Goal: Download file/media

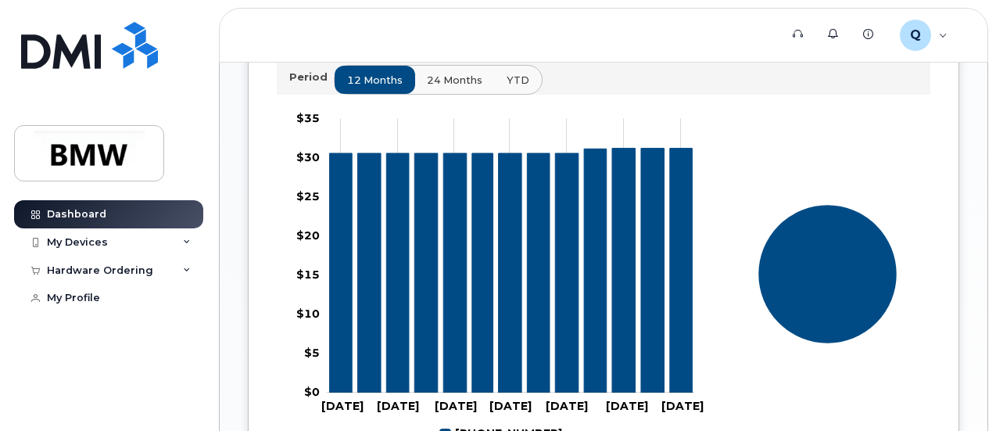
scroll to position [391, 0]
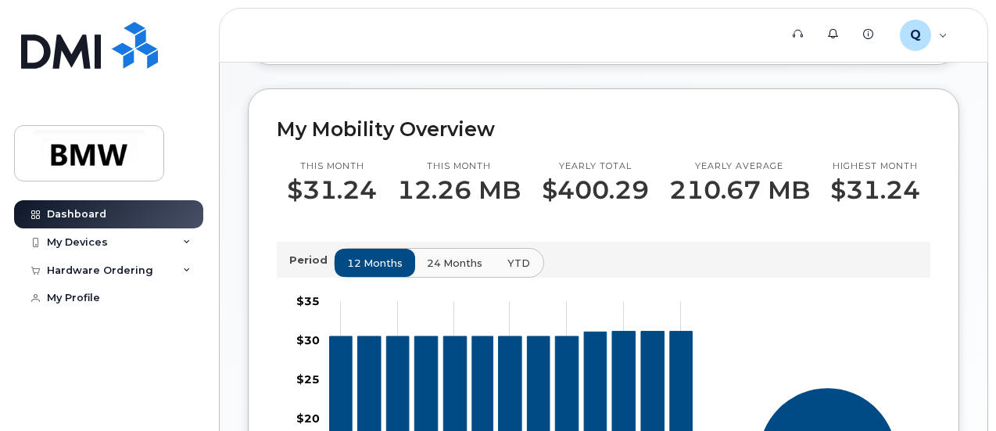
click at [509, 270] on span "YTD" at bounding box center [518, 263] width 23 height 15
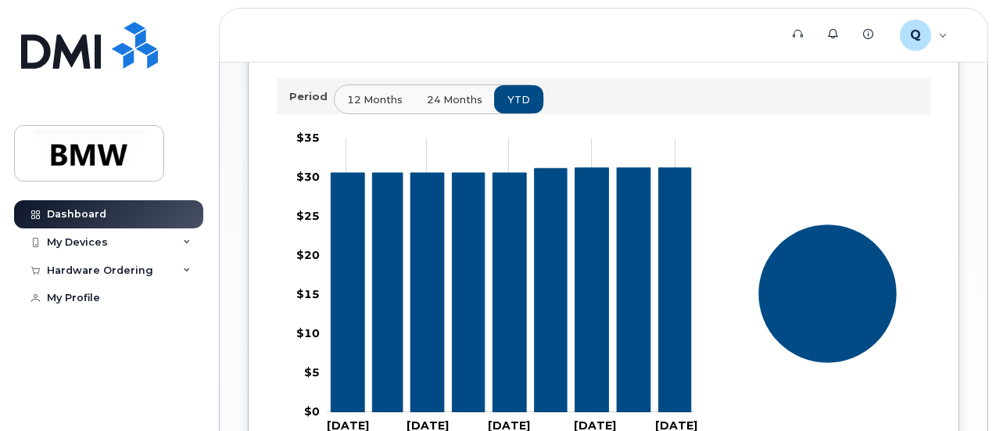
scroll to position [547, 0]
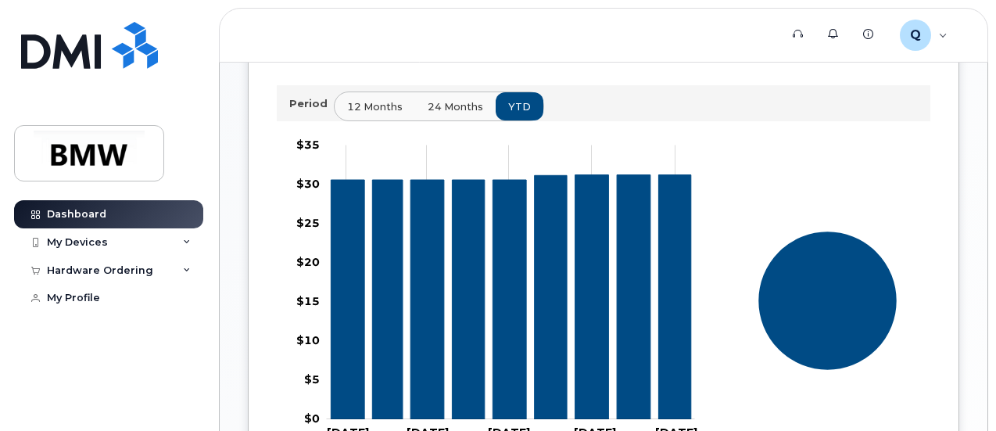
click at [454, 114] on span "24 months" at bounding box center [454, 106] width 55 height 15
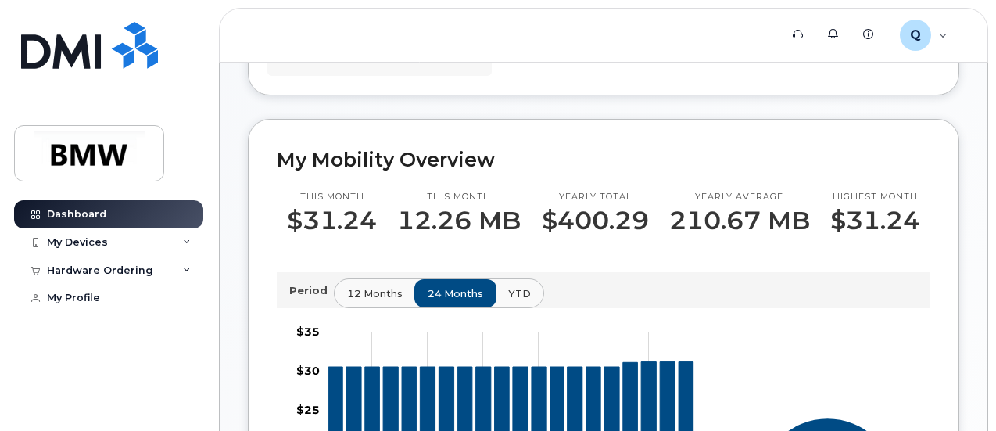
scroll to position [126, 0]
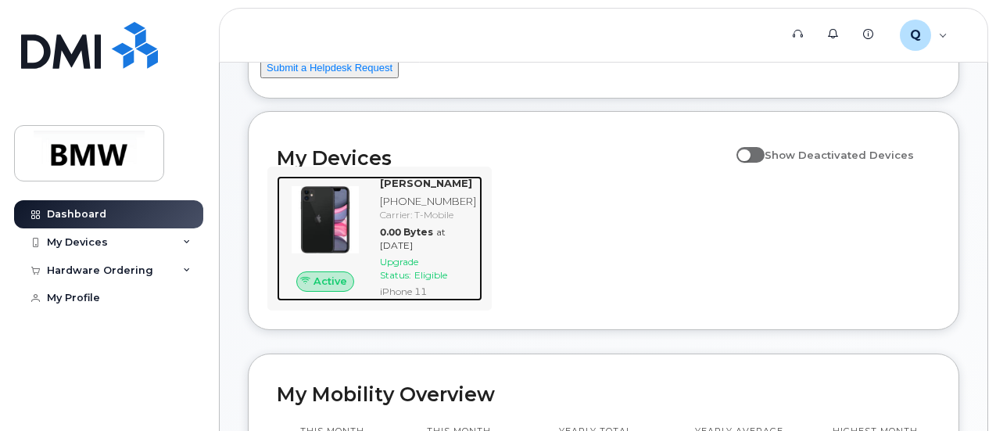
click at [332, 227] on img at bounding box center [325, 220] width 72 height 72
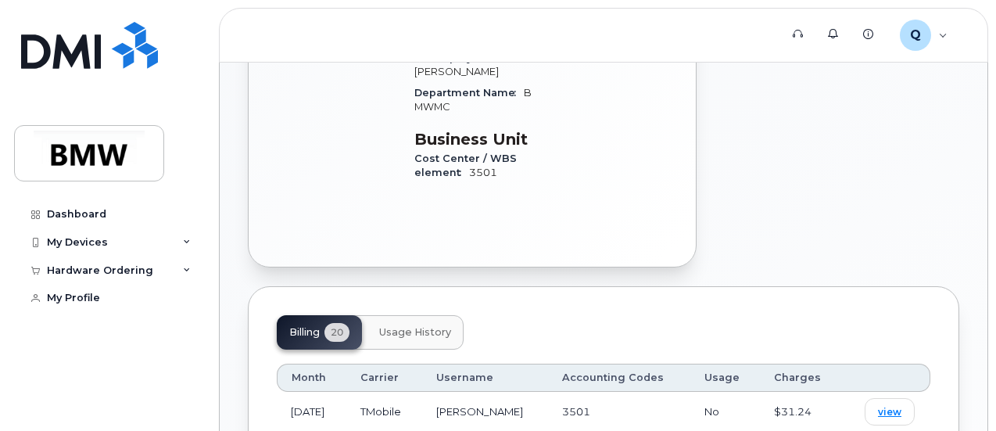
scroll to position [547, 0]
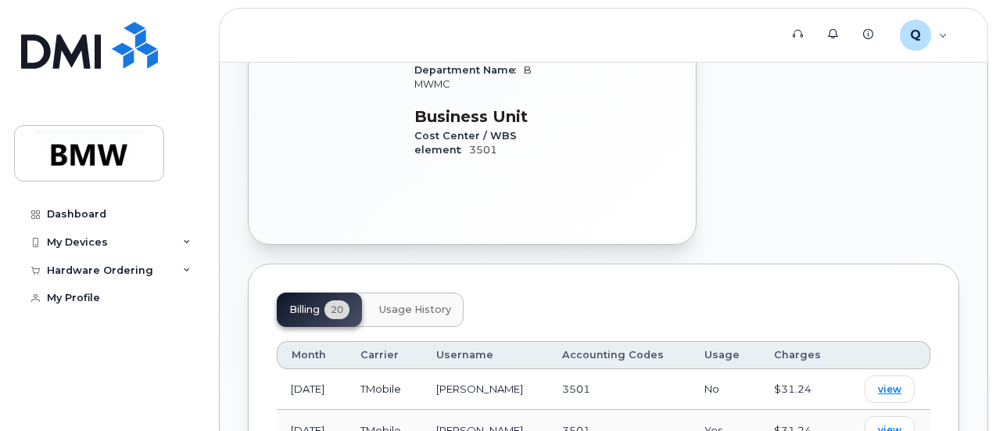
click at [442, 292] on button "Usage History" at bounding box center [414, 309] width 97 height 34
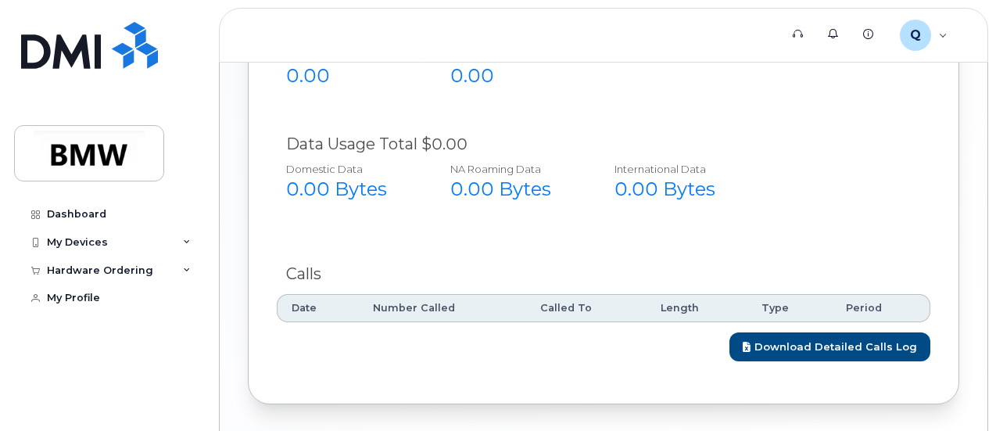
scroll to position [776, 0]
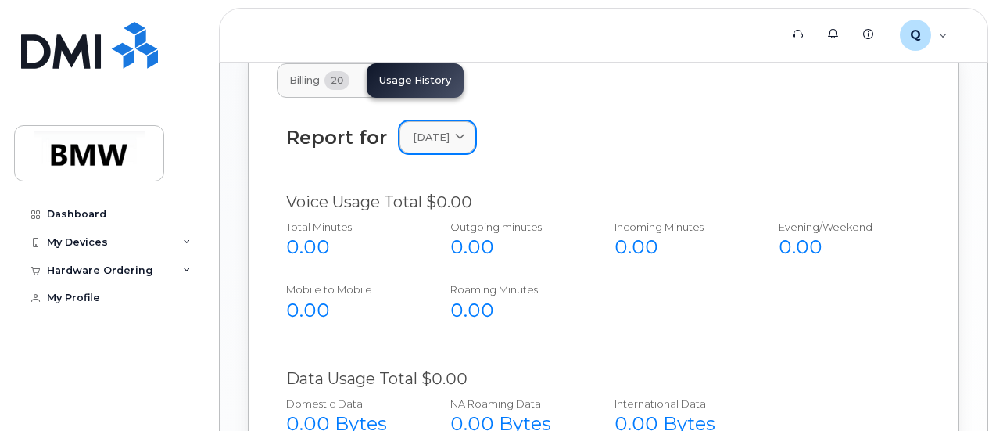
click at [462, 130] on div "September 2025" at bounding box center [437, 137] width 49 height 15
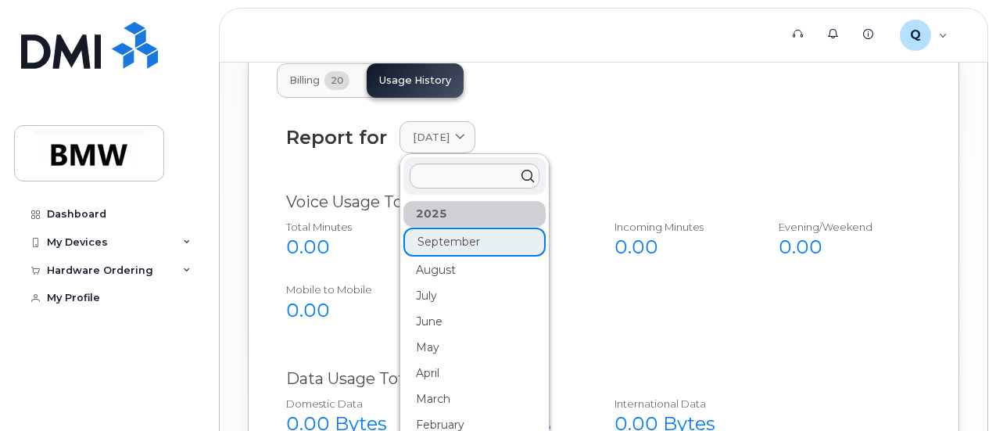
click at [475, 201] on div "2025" at bounding box center [474, 214] width 142 height 26
click at [434, 201] on div "2025" at bounding box center [474, 214] width 142 height 26
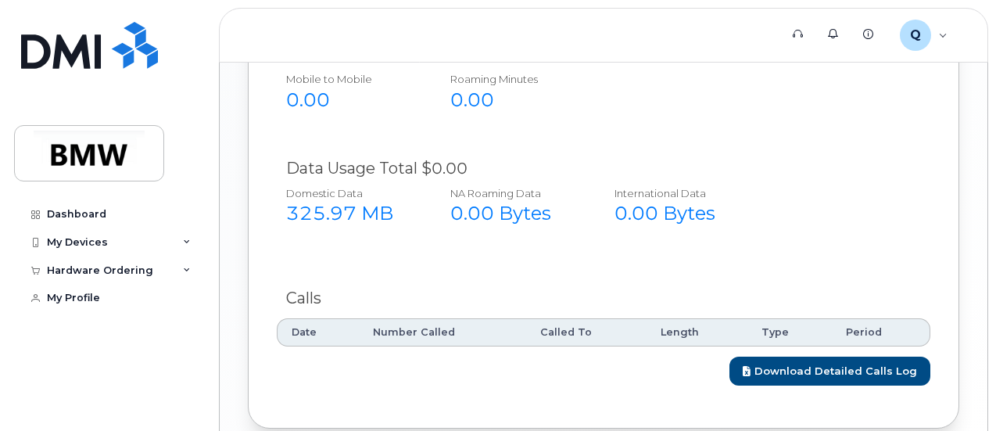
scroll to position [1010, 0]
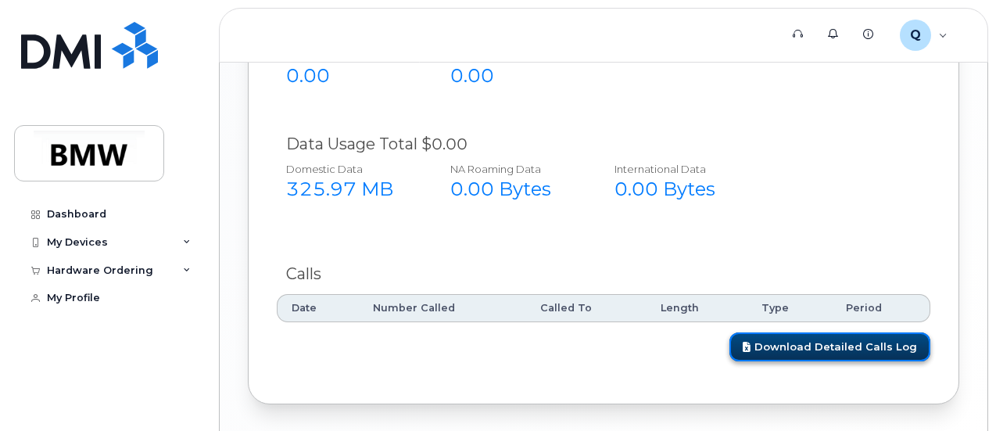
click at [795, 332] on link "Download Detailed Calls Log" at bounding box center [829, 346] width 201 height 29
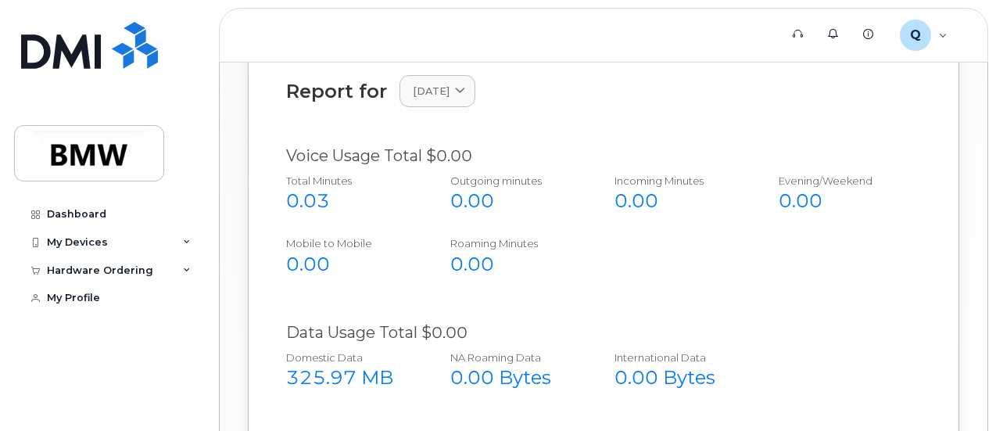
scroll to position [932, 0]
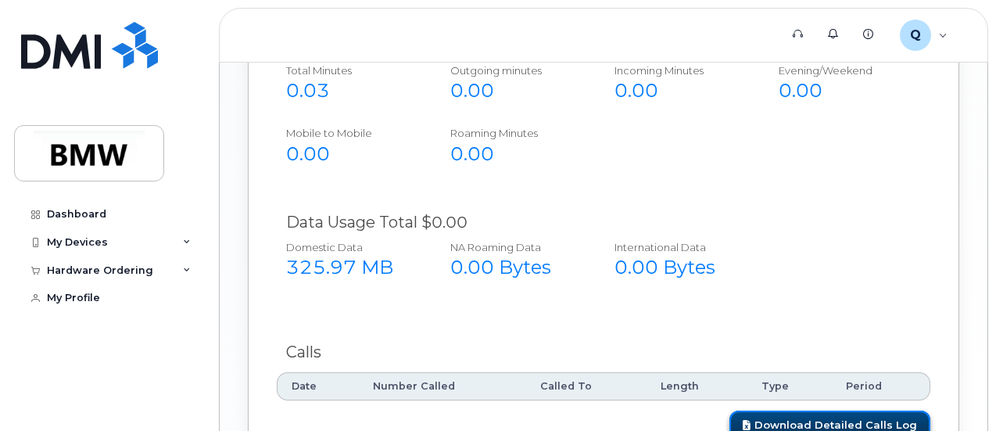
click at [835, 410] on link "Download Detailed Calls Log" at bounding box center [829, 424] width 201 height 29
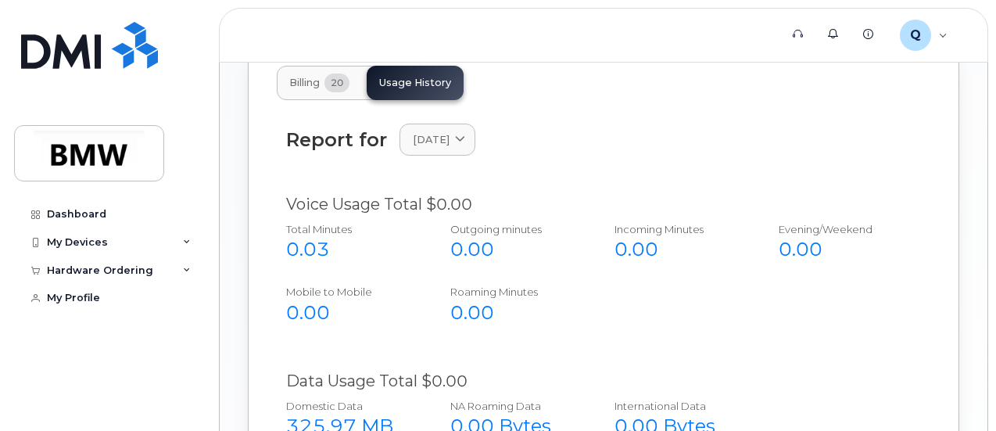
scroll to position [698, 0]
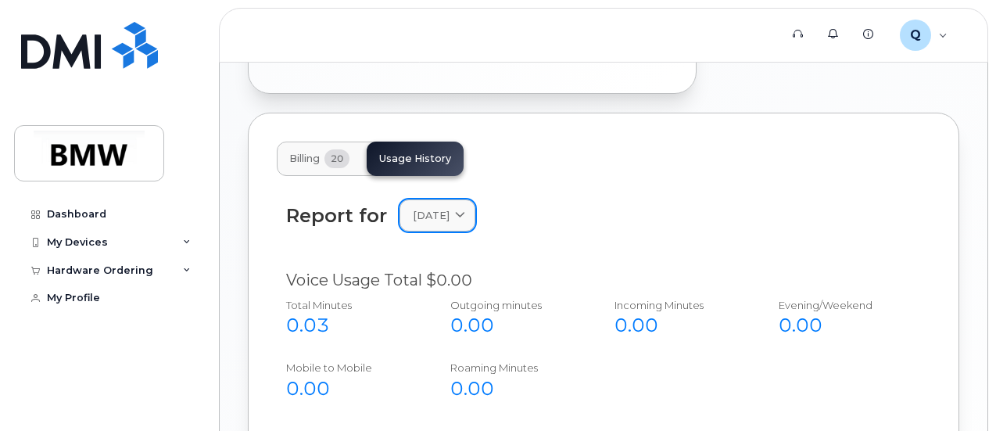
click at [462, 208] on div "January 2025" at bounding box center [437, 215] width 49 height 15
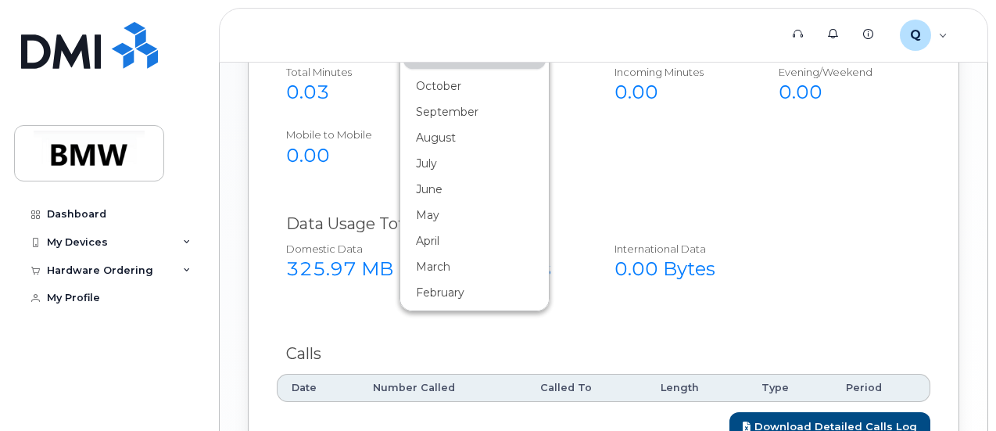
scroll to position [932, 0]
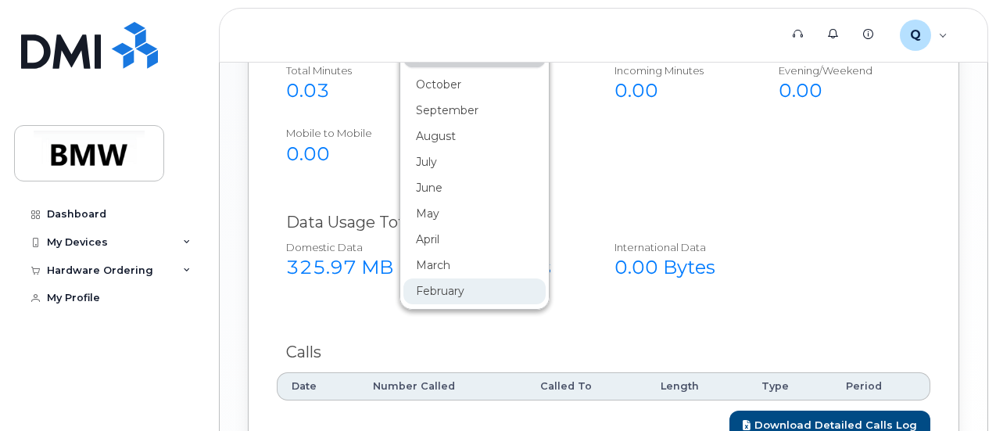
click at [436, 278] on div "February" at bounding box center [474, 291] width 142 height 26
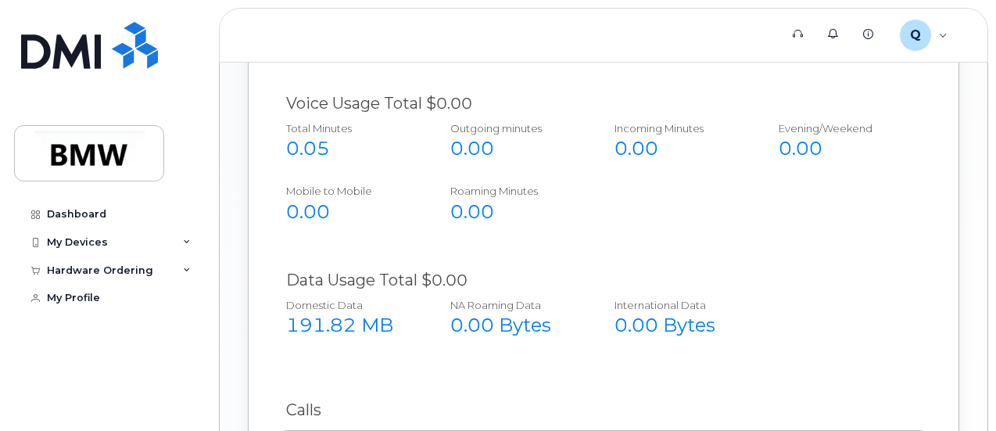
scroll to position [776, 0]
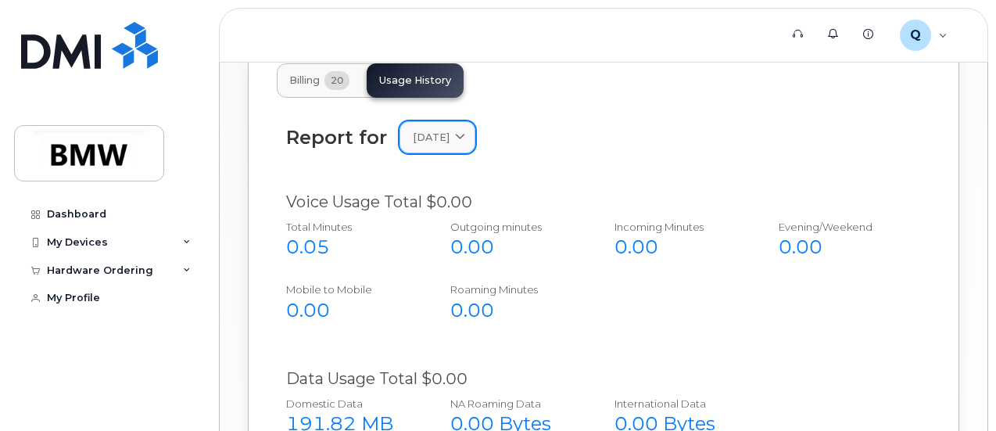
click at [475, 121] on link "February 2024" at bounding box center [437, 137] width 76 height 32
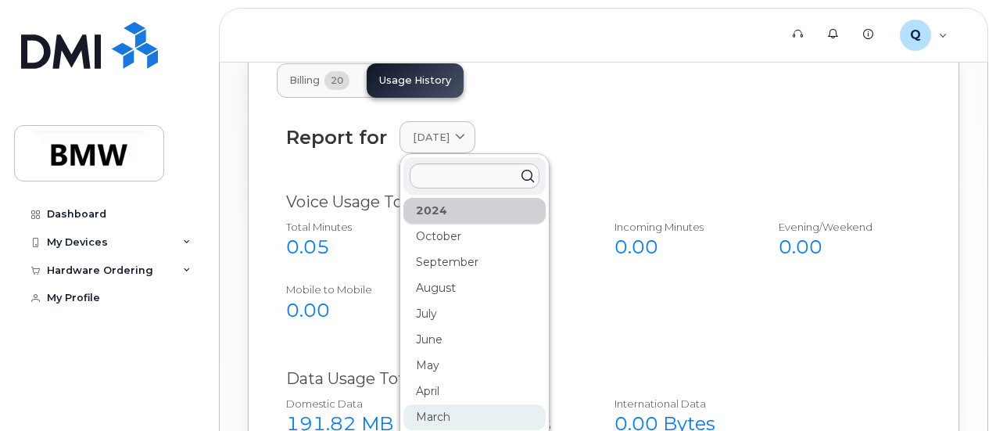
click at [444, 404] on div "March" at bounding box center [474, 417] width 142 height 26
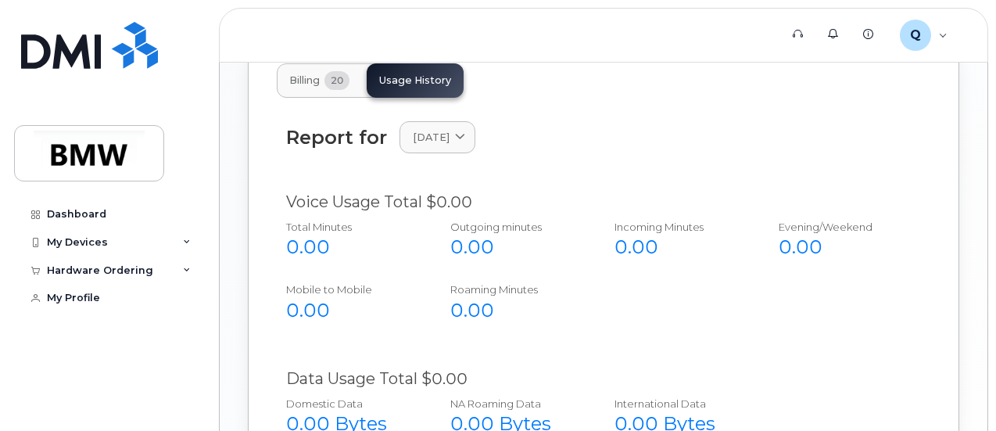
click at [472, 112] on div "Report for March 2024 2025 September August July June May April March February …" at bounding box center [603, 147] width 653 height 70
click at [474, 121] on link "March 2024" at bounding box center [437, 137] width 76 height 32
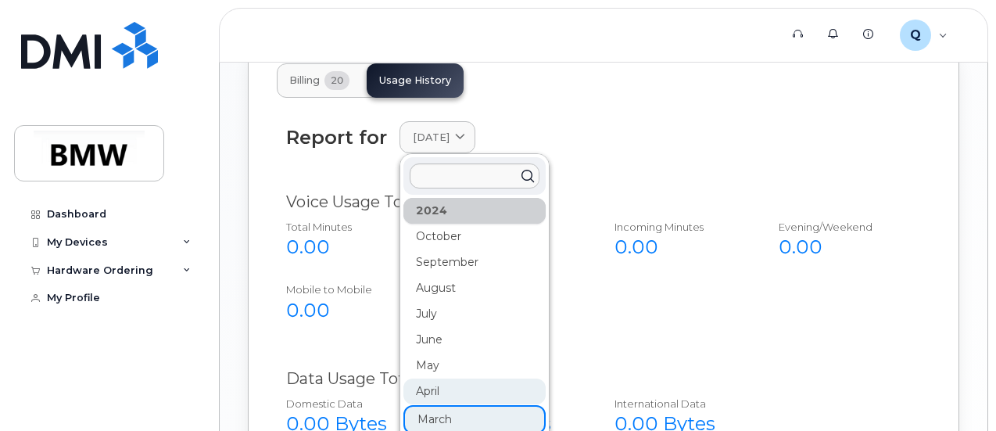
click at [459, 378] on div "April" at bounding box center [474, 391] width 142 height 26
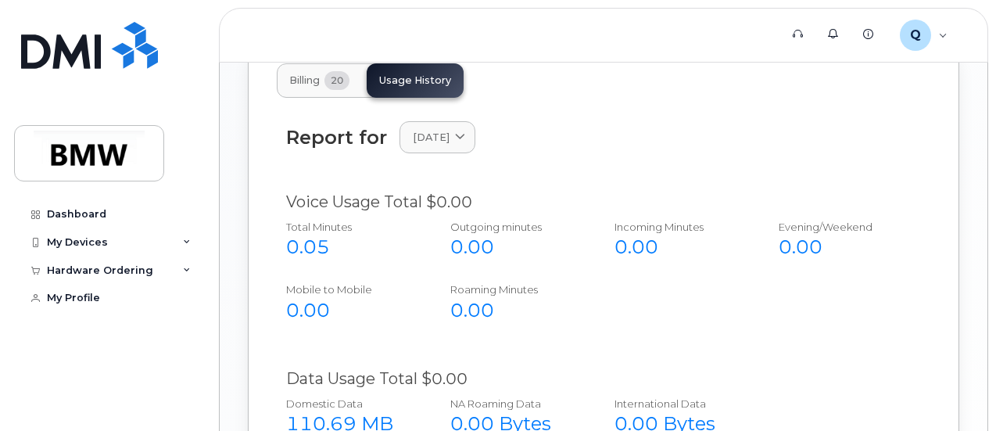
click at [460, 112] on div "Report for April 2024 2025 September August July June May April March February …" at bounding box center [603, 147] width 653 height 70
click at [465, 132] on icon at bounding box center [460, 137] width 10 height 10
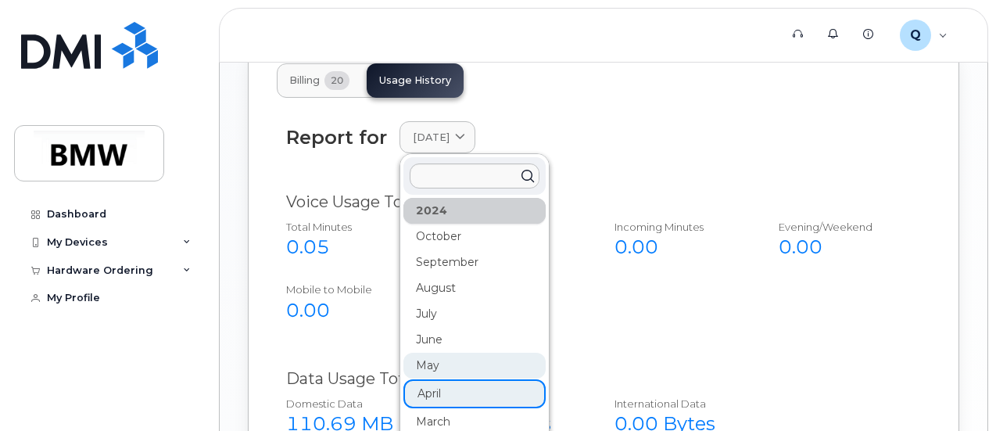
click at [497, 352] on div "May" at bounding box center [474, 365] width 142 height 26
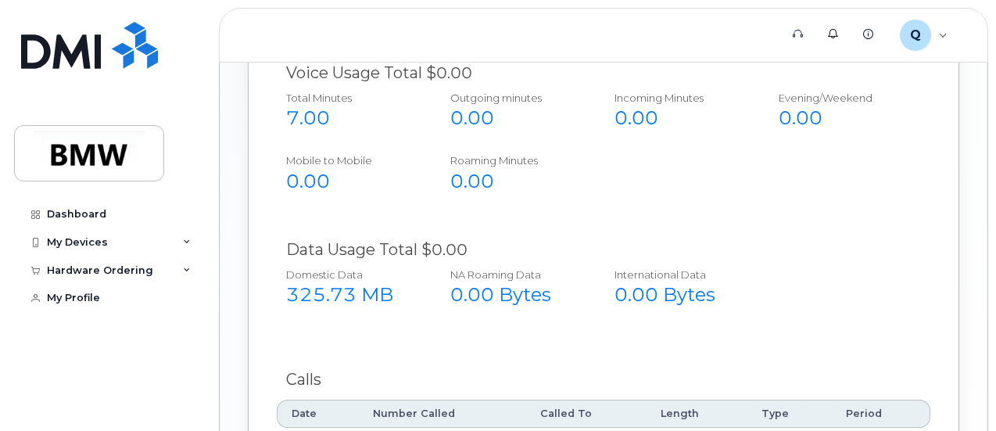
scroll to position [1010, 0]
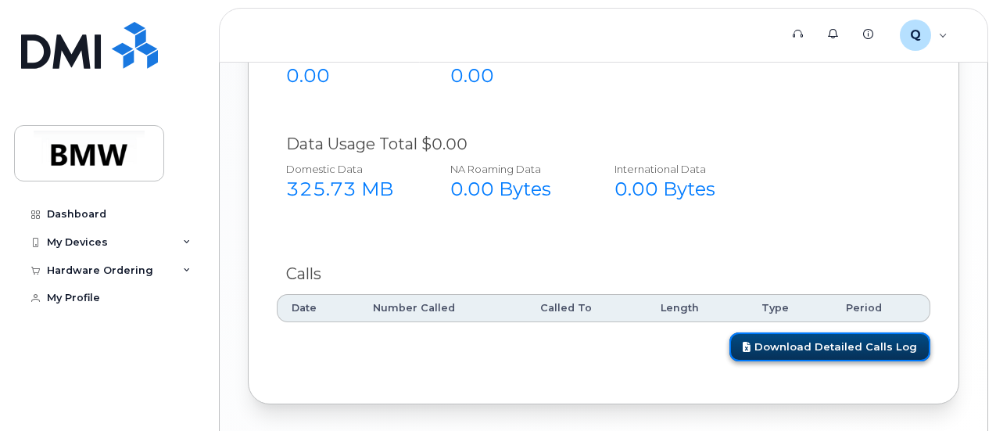
click at [824, 332] on link "Download Detailed Calls Log" at bounding box center [829, 346] width 201 height 29
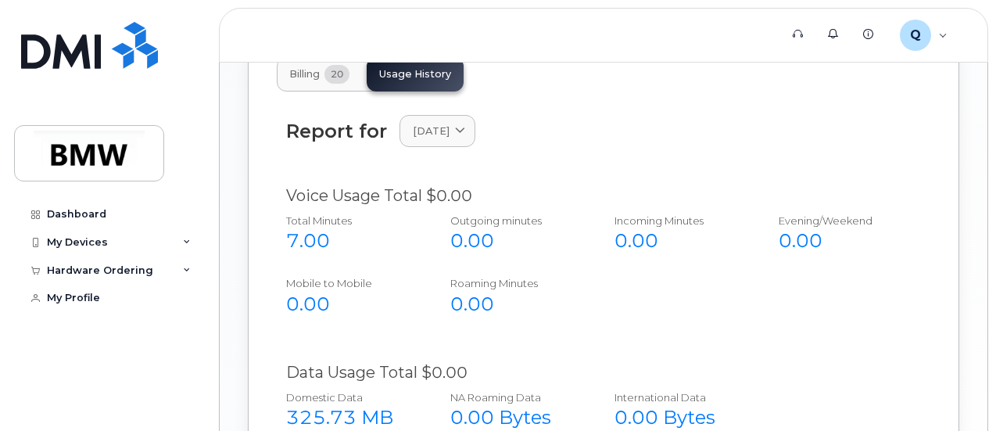
scroll to position [776, 0]
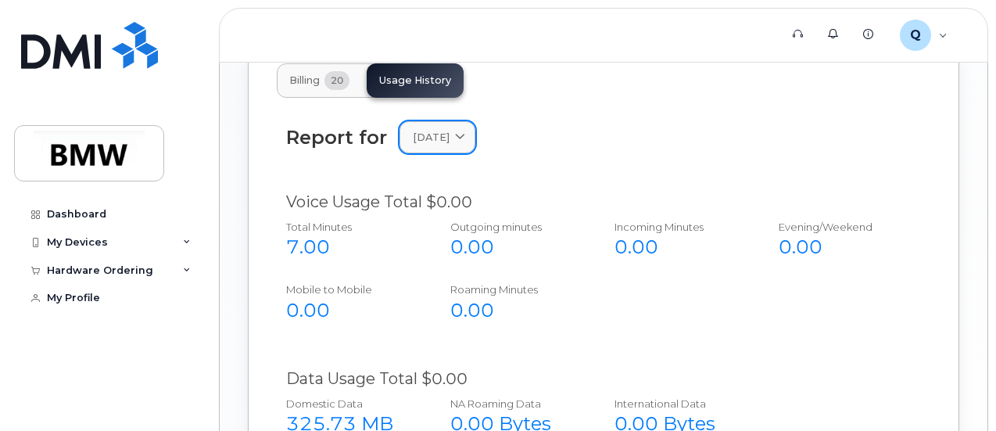
click at [465, 132] on icon at bounding box center [460, 137] width 10 height 10
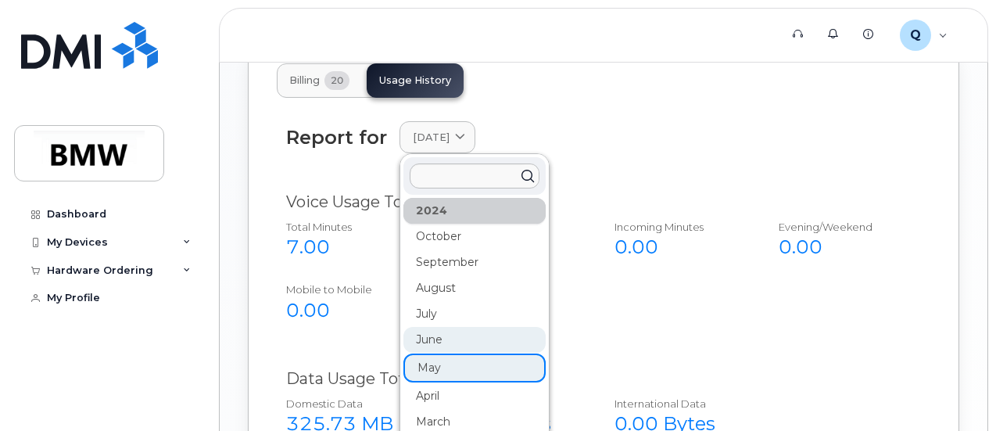
click at [466, 327] on div "June" at bounding box center [474, 340] width 142 height 26
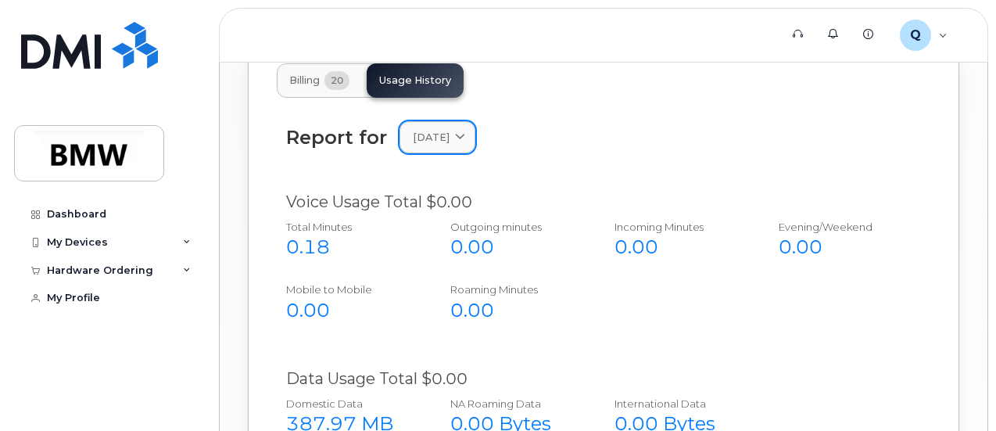
drag, startPoint x: 480, startPoint y: 78, endPoint x: 481, endPoint y: 108, distance: 29.7
click at [475, 121] on link "June 2024" at bounding box center [437, 137] width 76 height 32
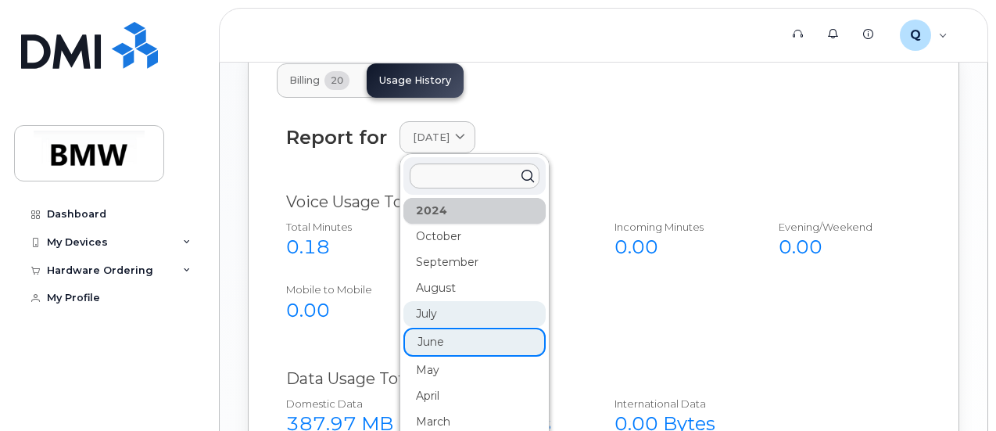
click at [462, 301] on div "July" at bounding box center [474, 314] width 142 height 26
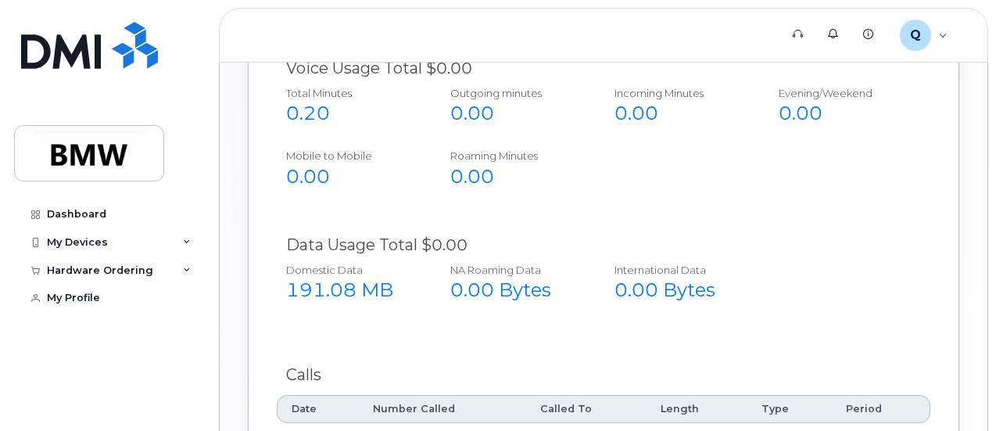
scroll to position [698, 0]
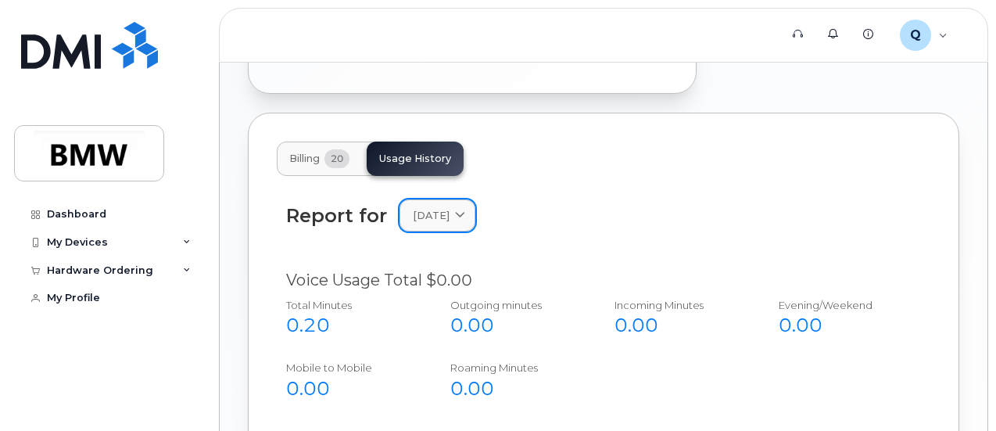
click at [467, 208] on span at bounding box center [459, 215] width 15 height 15
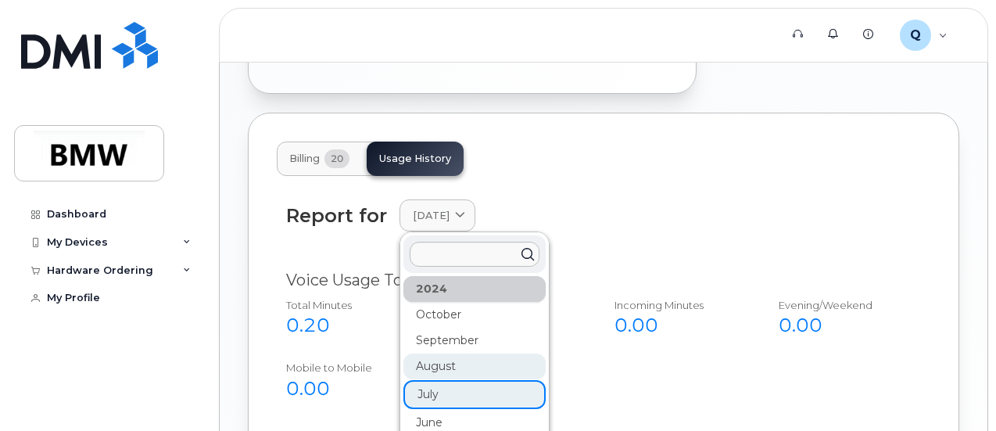
click at [470, 353] on div "August" at bounding box center [474, 366] width 142 height 26
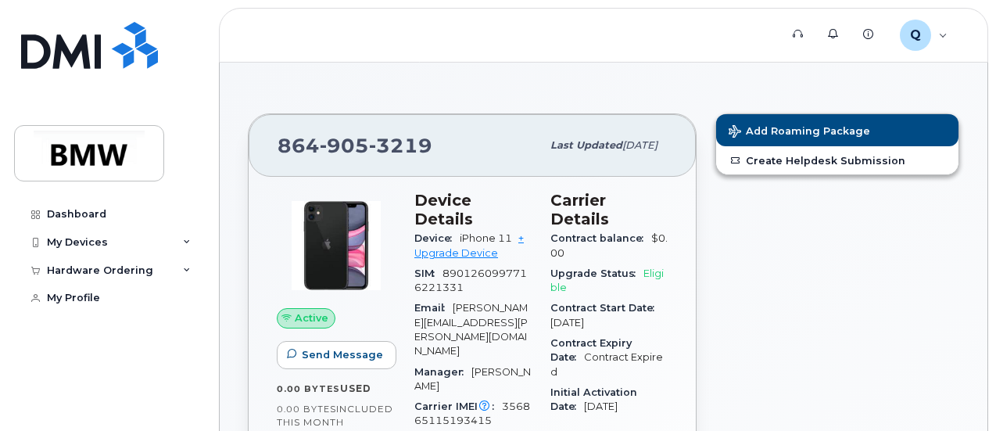
scroll to position [0, 0]
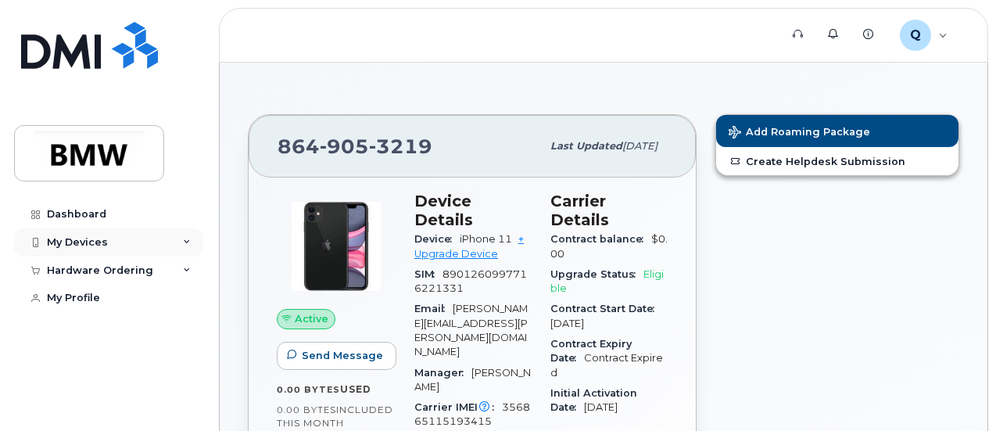
click at [187, 241] on icon at bounding box center [187, 242] width 8 height 8
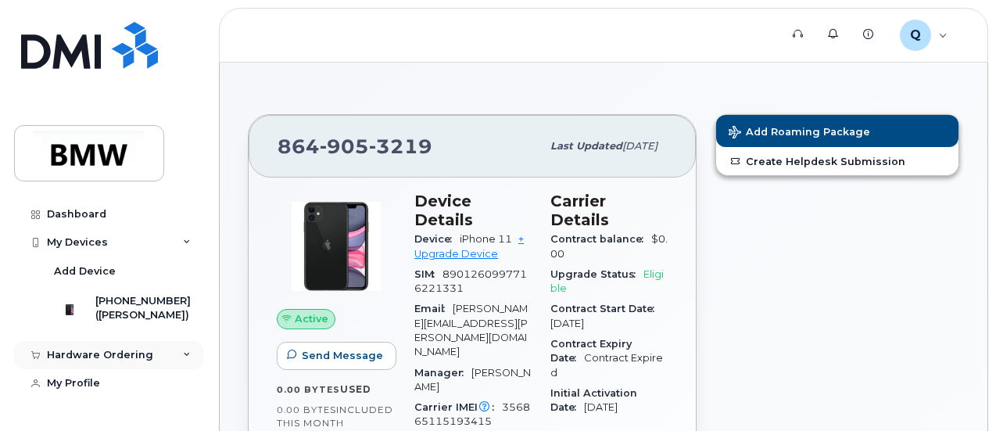
click at [184, 359] on icon at bounding box center [187, 355] width 8 height 8
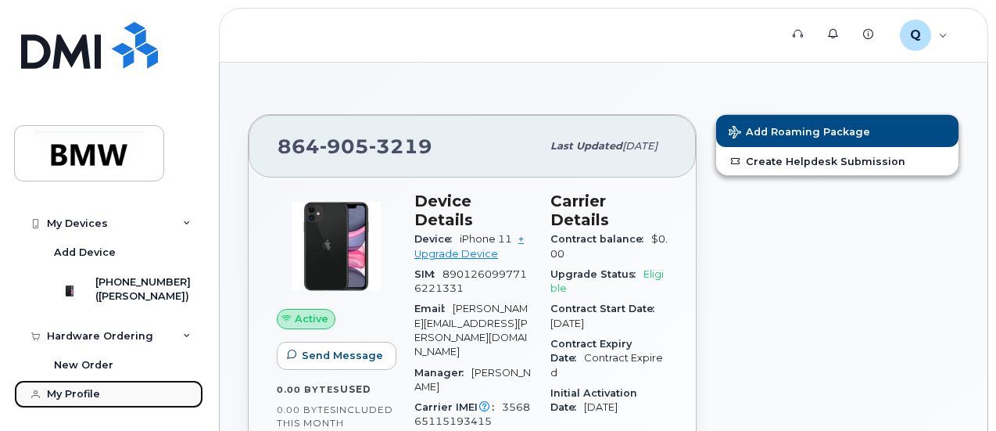
click at [76, 388] on div "My Profile" at bounding box center [73, 394] width 53 height 13
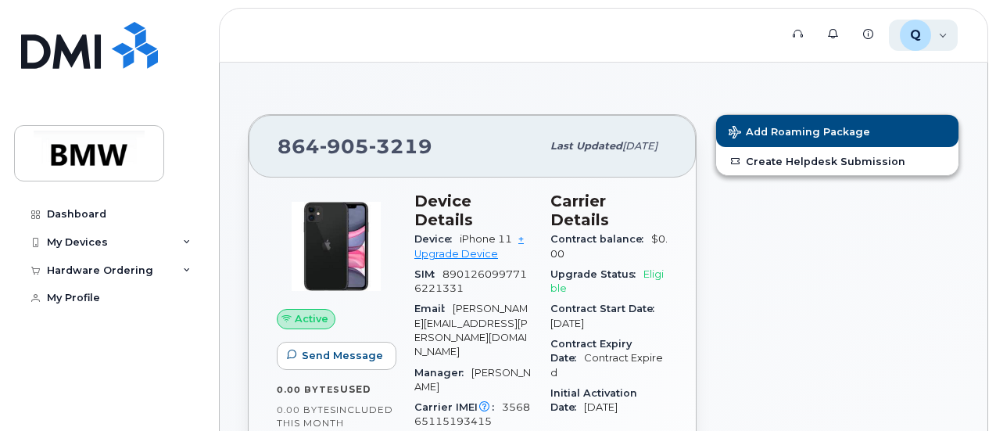
click at [942, 43] on div "Q QTA4661 Employee" at bounding box center [923, 35] width 70 height 31
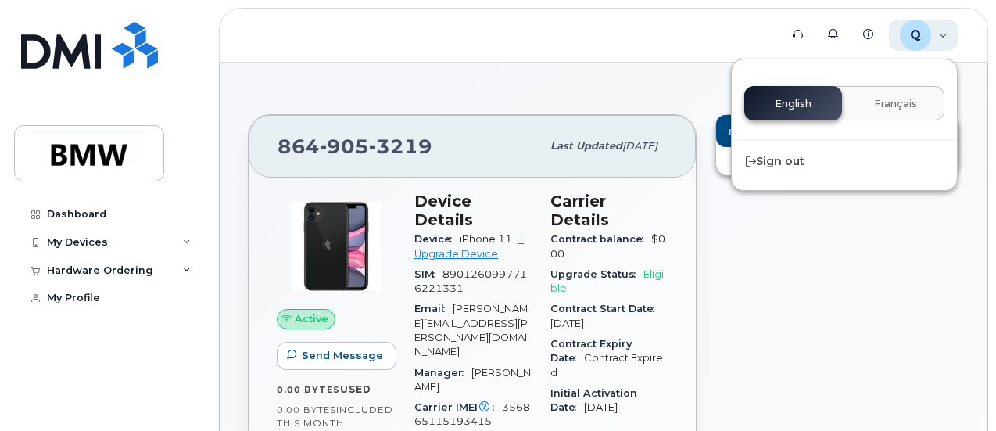
click at [942, 43] on div "Q QTA4661 Employee" at bounding box center [923, 35] width 70 height 31
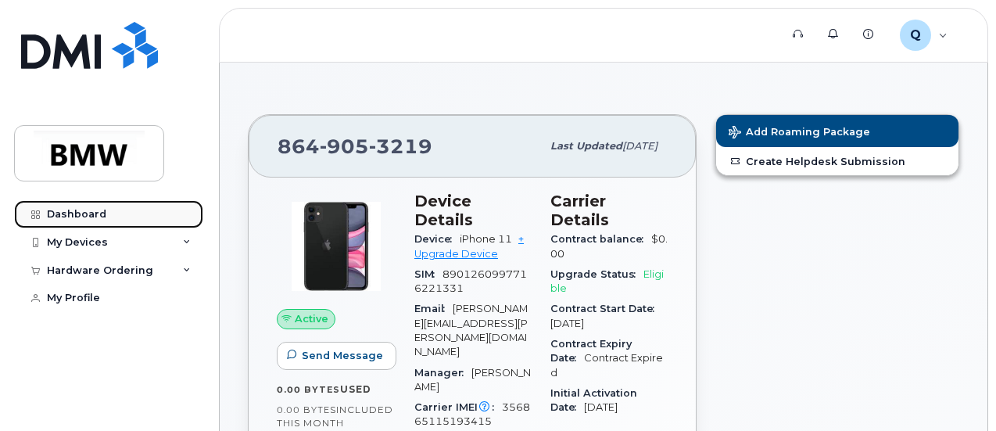
click at [81, 216] on div "Dashboard" at bounding box center [76, 214] width 59 height 13
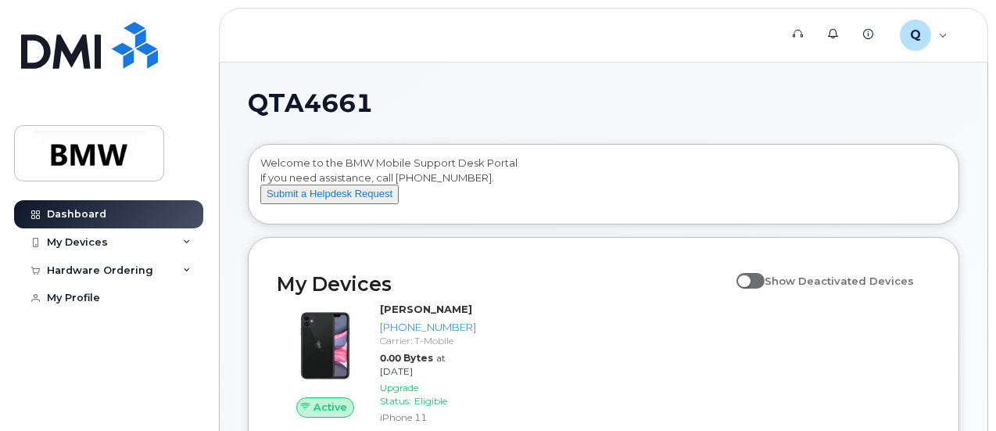
scroll to position [48, 0]
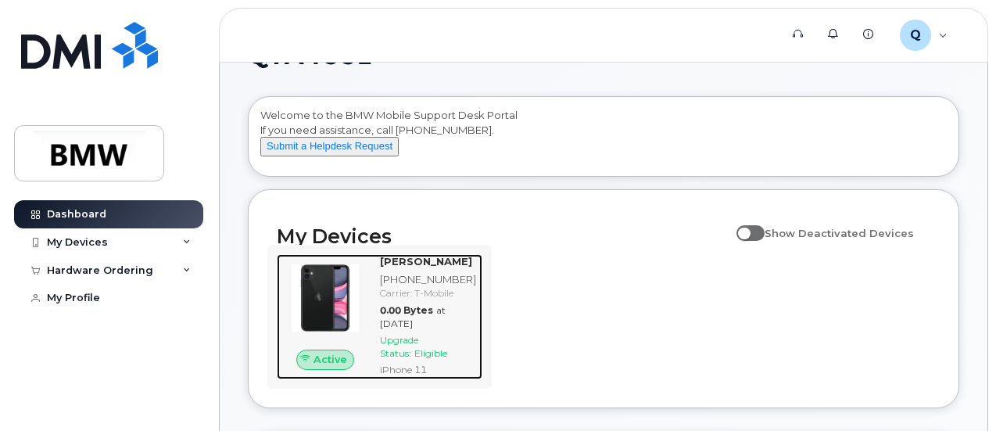
click at [333, 303] on img at bounding box center [325, 298] width 72 height 72
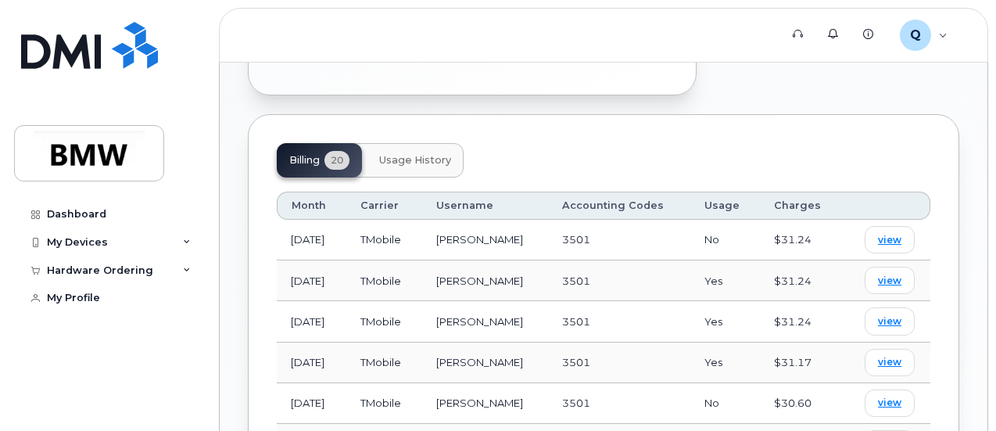
scroll to position [703, 0]
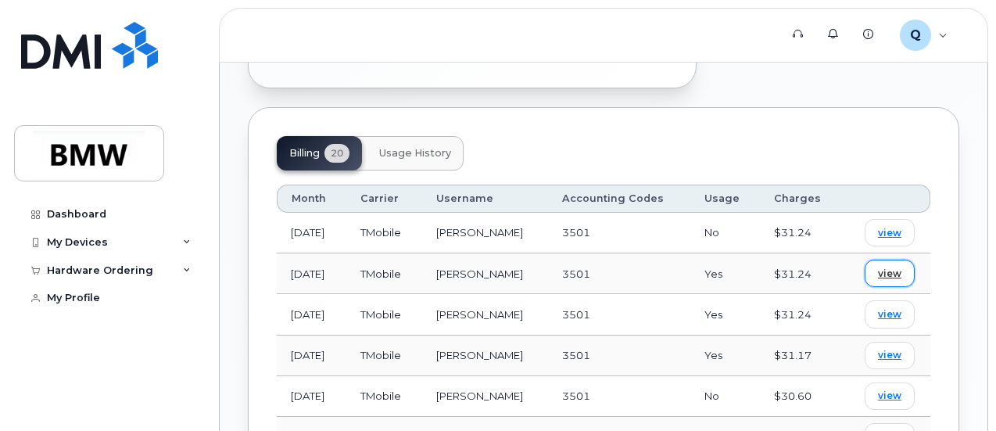
click at [905, 259] on link "view" at bounding box center [889, 272] width 50 height 27
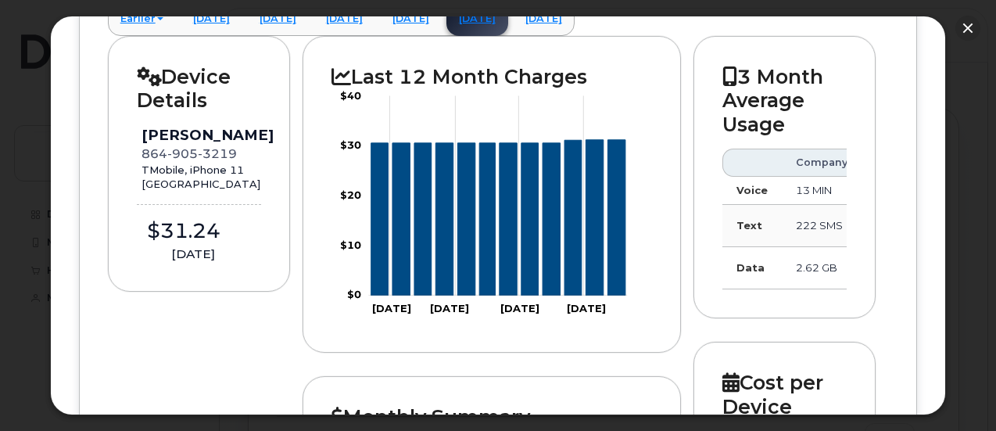
scroll to position [441, 0]
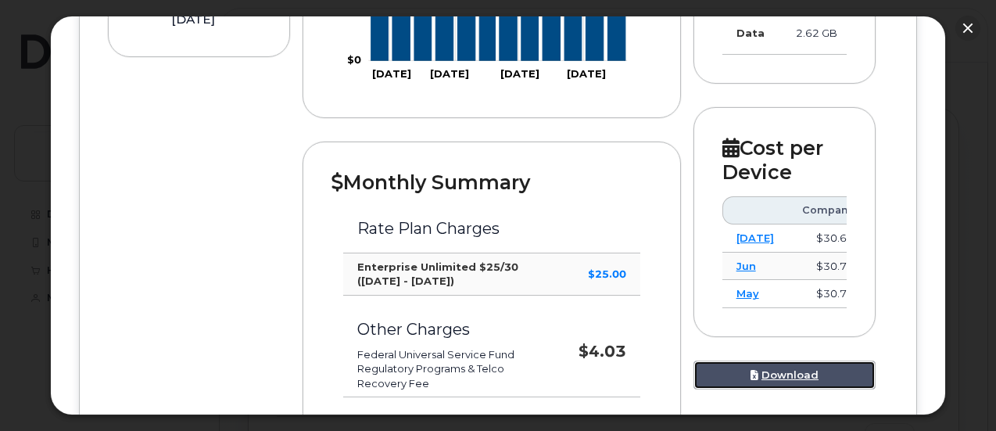
click at [810, 389] on link "Download" at bounding box center [784, 374] width 183 height 29
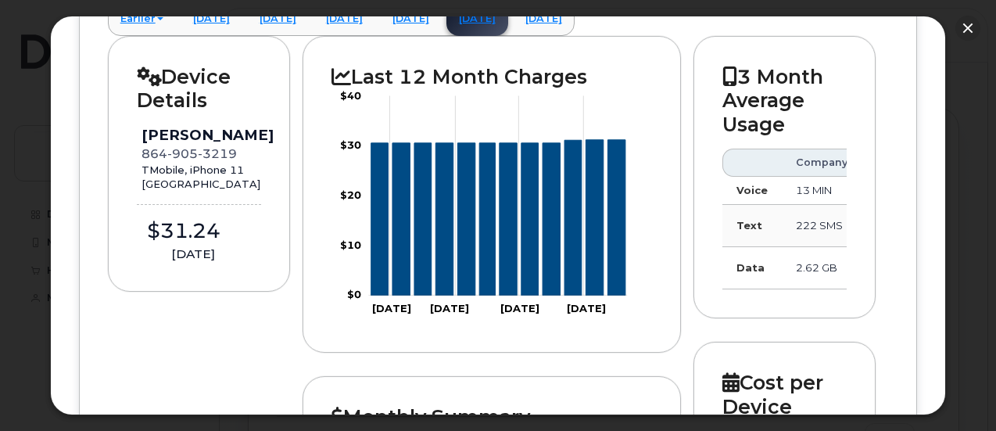
scroll to position [50, 0]
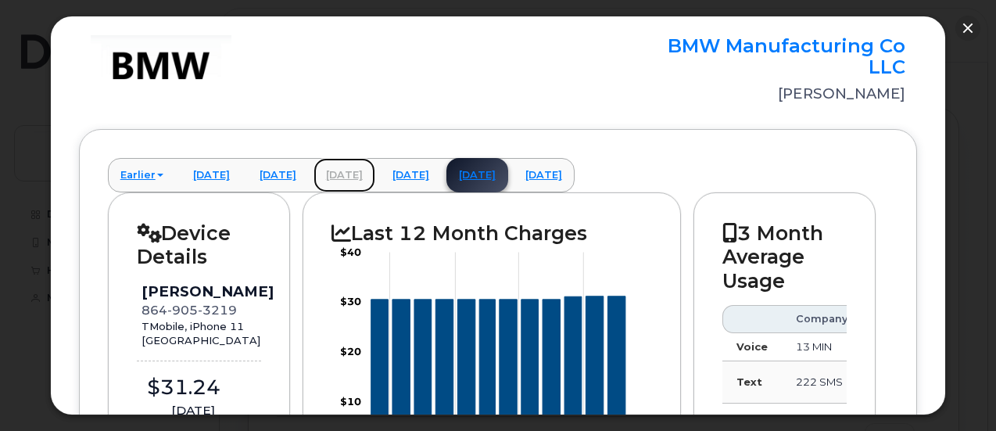
click at [375, 178] on link "June 2025" at bounding box center [344, 175] width 62 height 34
click at [375, 175] on link "June 2025" at bounding box center [344, 175] width 62 height 34
click at [442, 170] on link "July 2025" at bounding box center [411, 175] width 62 height 34
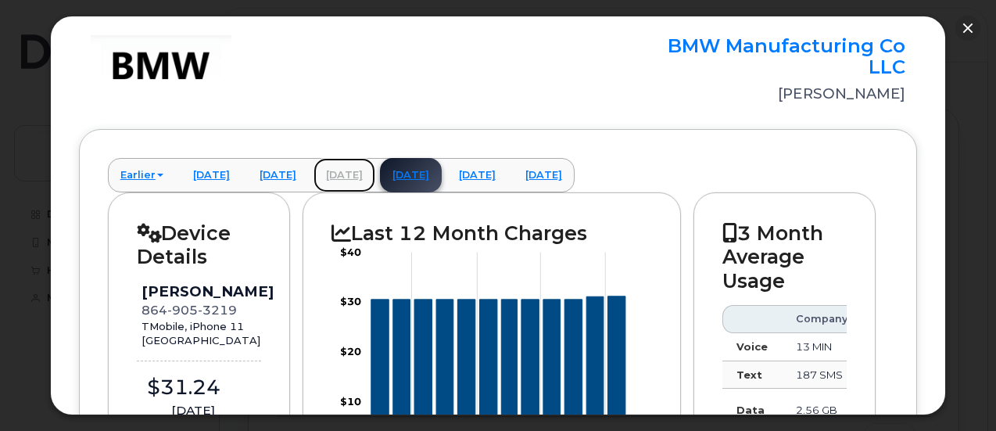
click at [375, 174] on link "June 2025" at bounding box center [344, 175] width 62 height 34
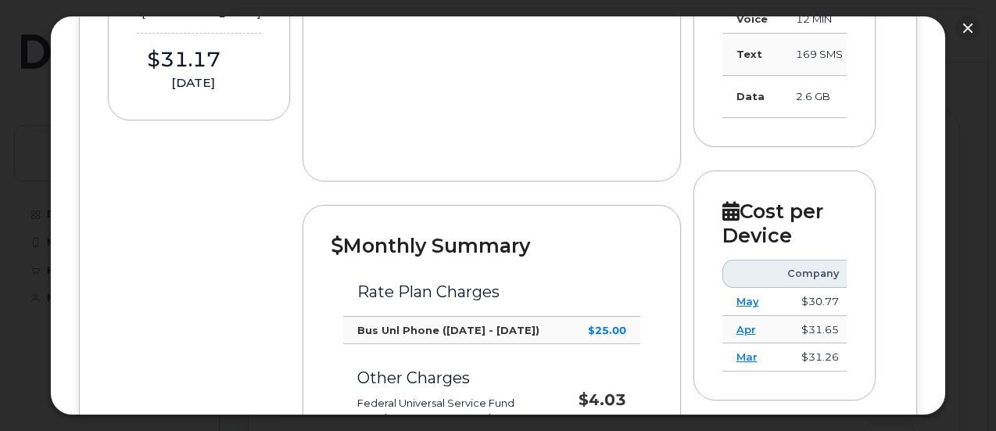
scroll to position [519, 0]
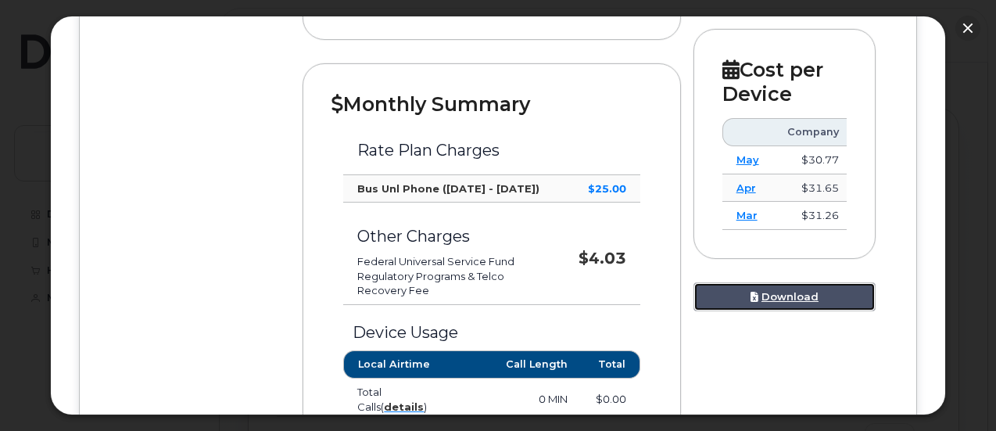
click at [781, 311] on link "Download" at bounding box center [784, 296] width 183 height 29
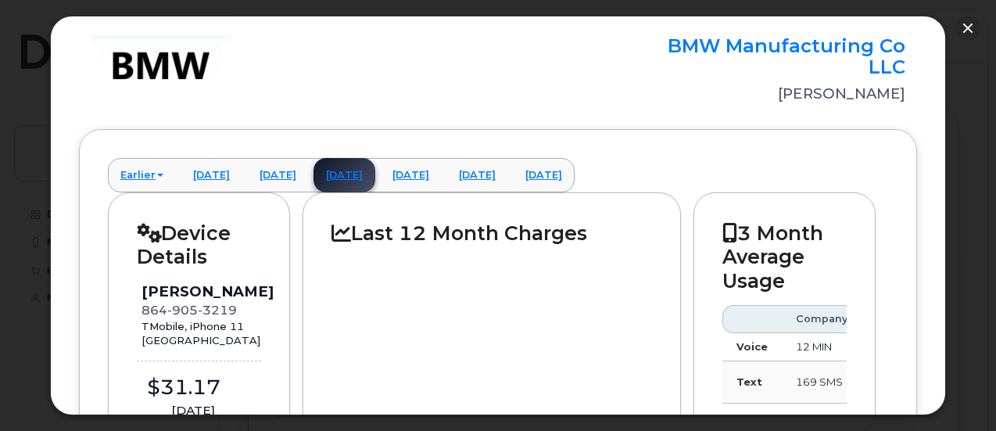
scroll to position [0, 0]
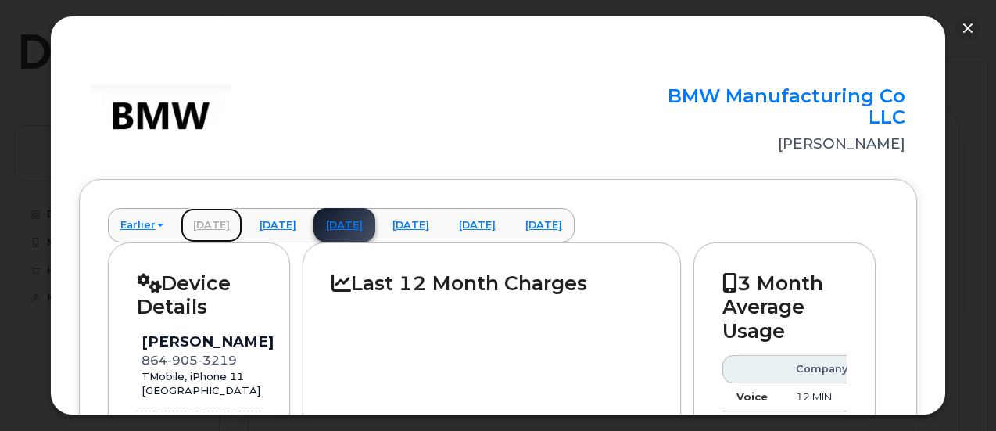
click at [228, 231] on link "April 2025" at bounding box center [212, 225] width 62 height 34
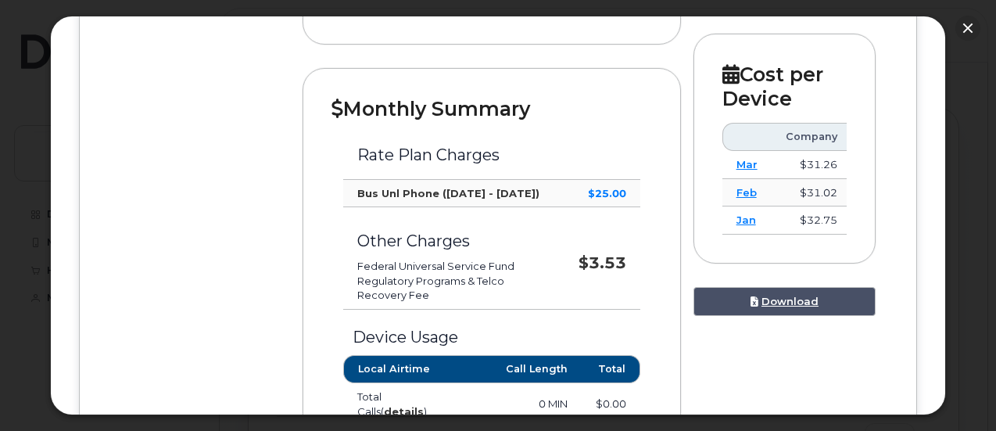
scroll to position [547, 0]
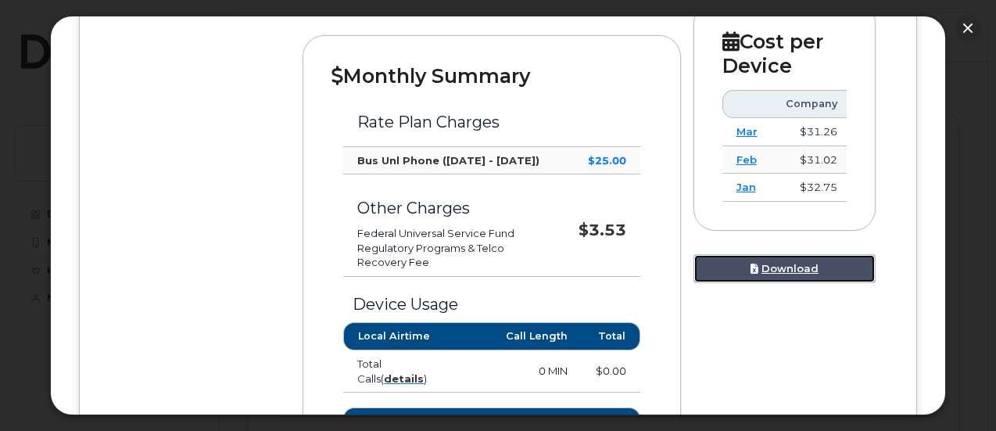
click at [799, 283] on link "Download" at bounding box center [784, 268] width 183 height 29
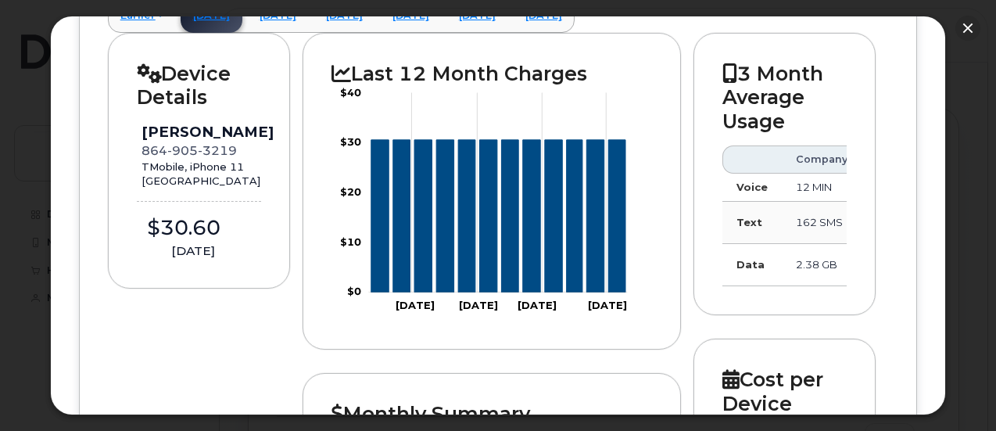
scroll to position [78, 0]
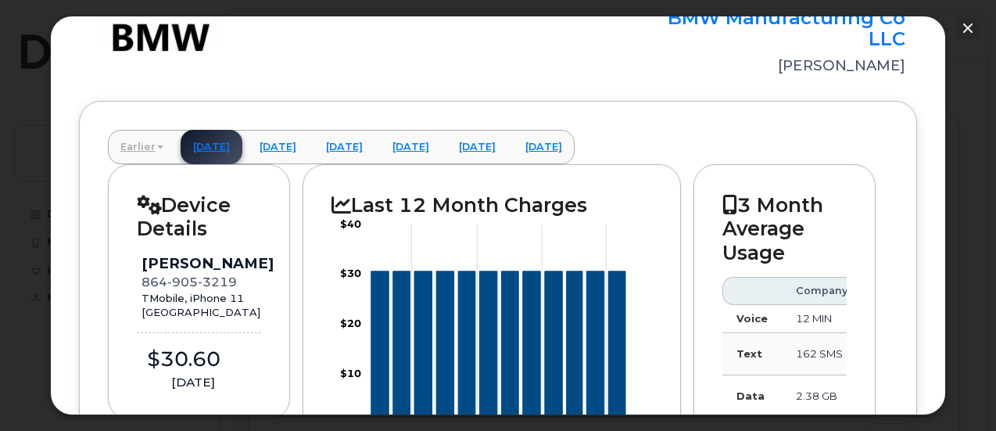
click at [158, 148] on link "Earlier" at bounding box center [142, 147] width 68 height 34
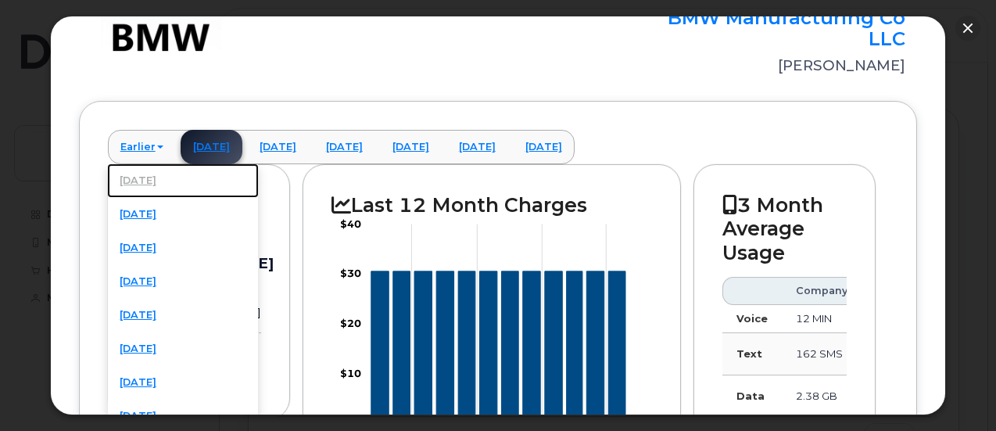
click at [160, 180] on link "March 2025" at bounding box center [183, 180] width 152 height 34
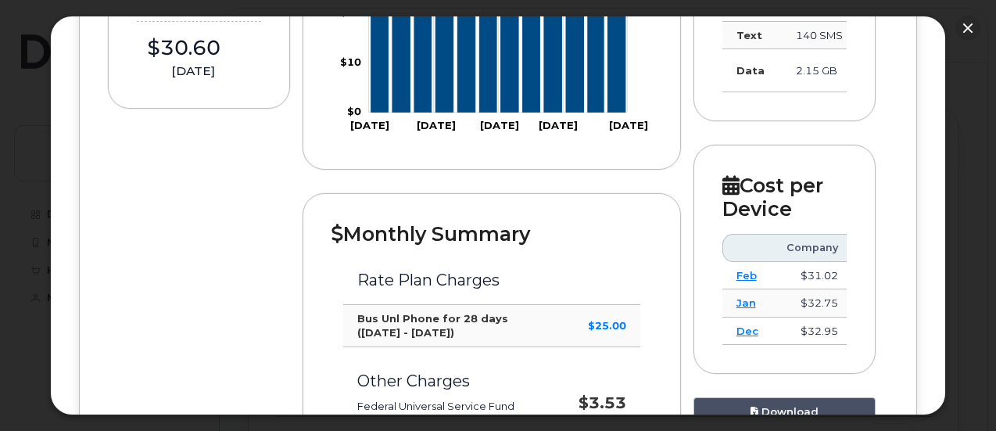
scroll to position [469, 0]
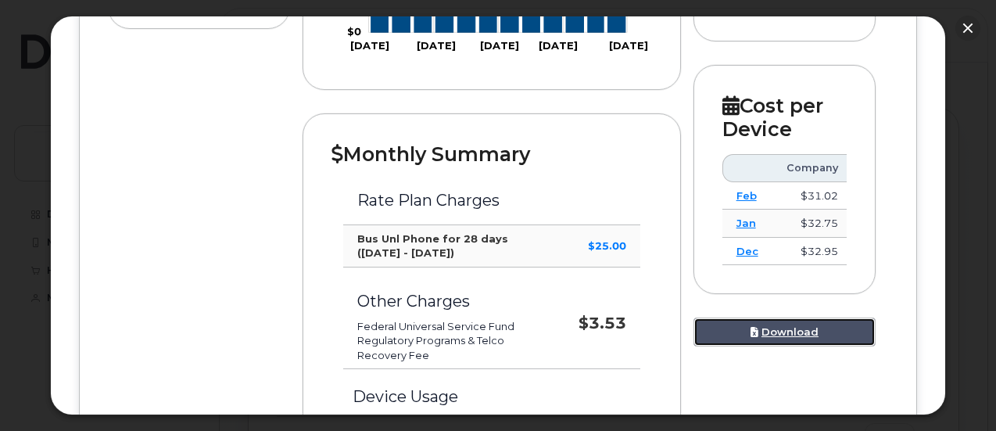
click at [769, 334] on link "Download" at bounding box center [784, 331] width 183 height 29
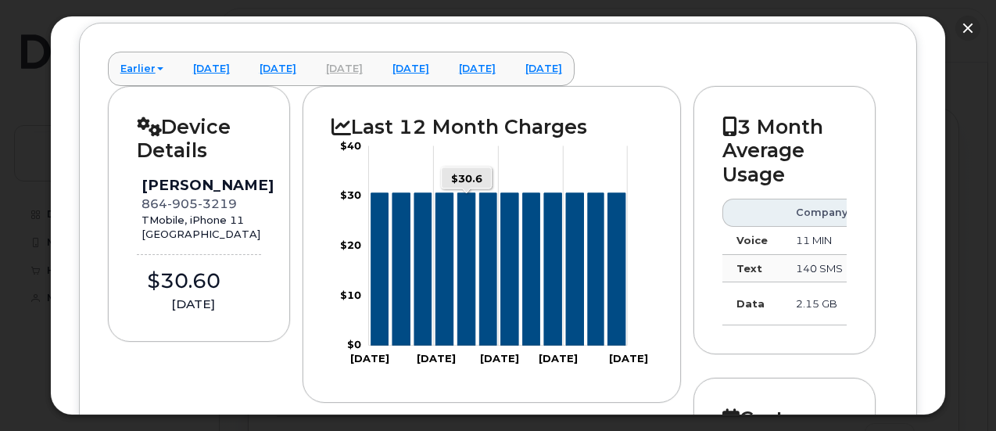
scroll to position [0, 0]
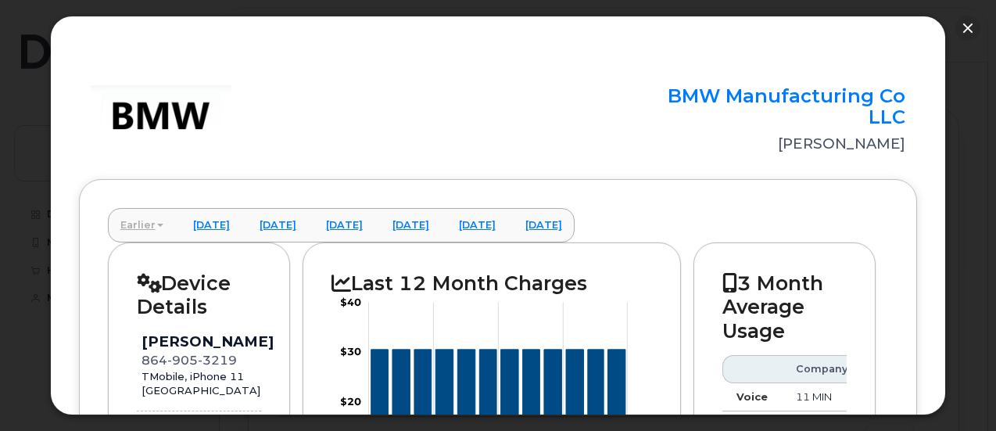
click at [150, 227] on link "Earlier" at bounding box center [142, 225] width 68 height 34
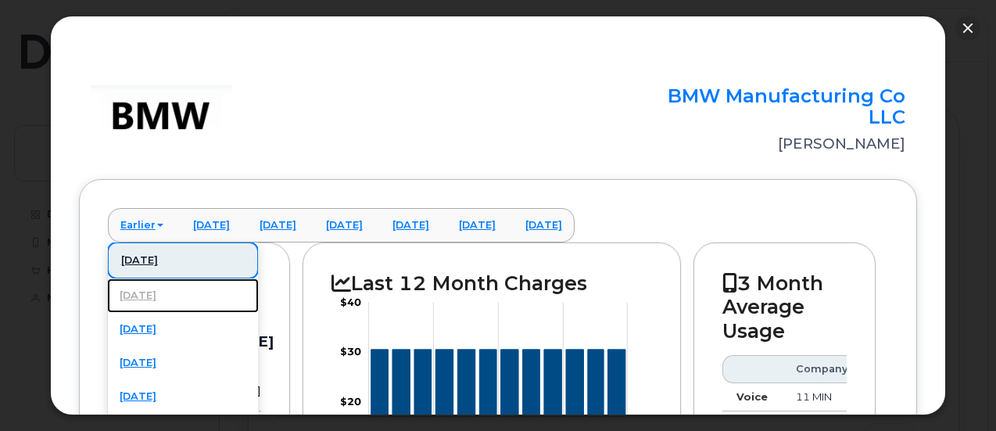
click at [169, 298] on link "February 2025" at bounding box center [183, 295] width 152 height 34
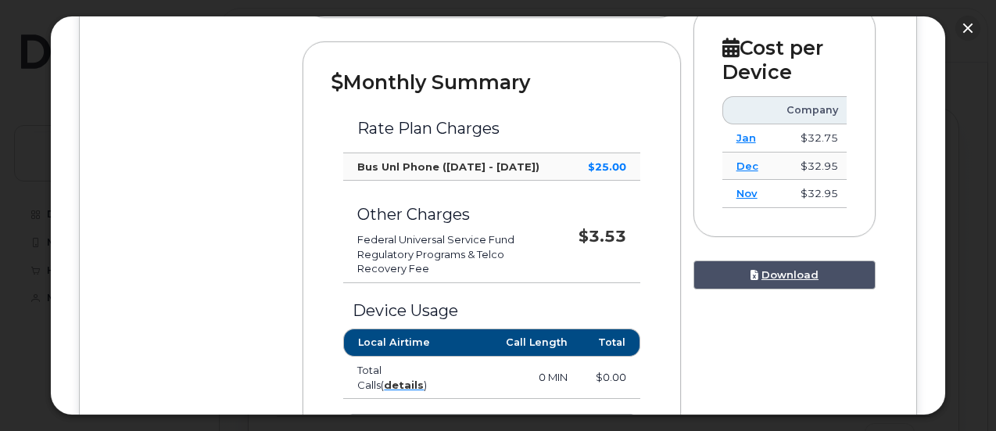
scroll to position [547, 0]
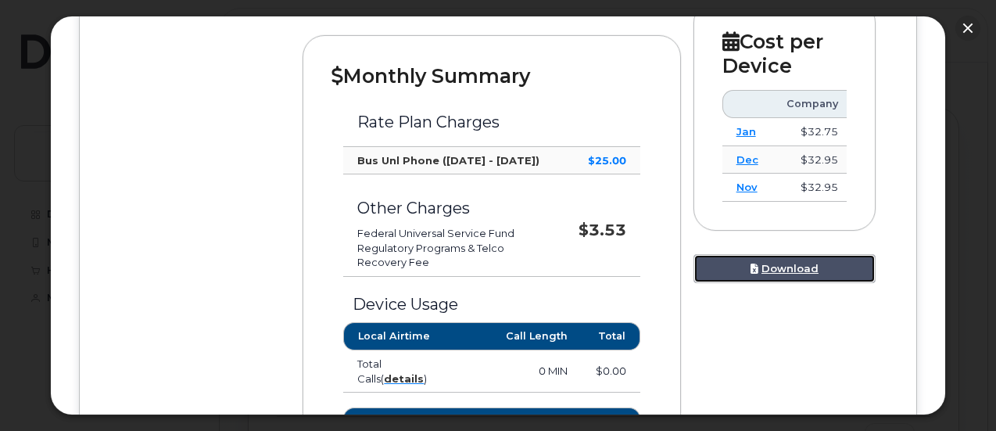
click at [803, 277] on link "Download" at bounding box center [784, 268] width 183 height 29
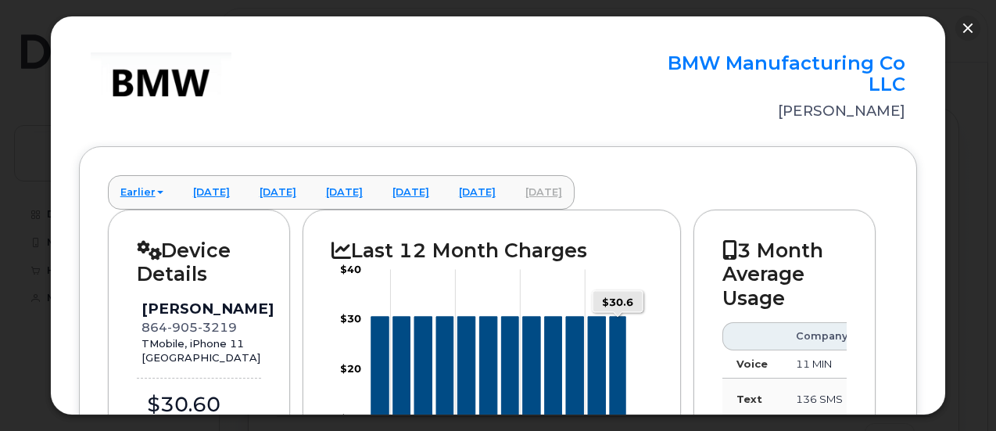
scroll to position [0, 0]
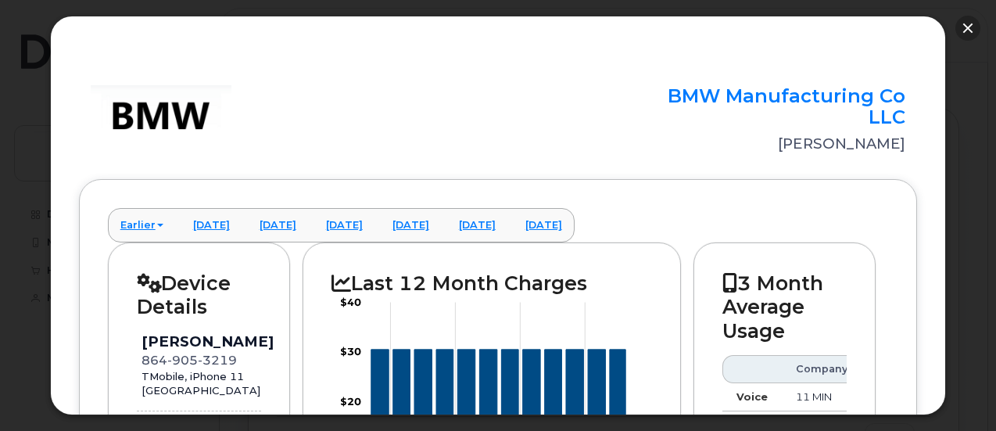
click at [968, 32] on button "button" at bounding box center [967, 28] width 25 height 25
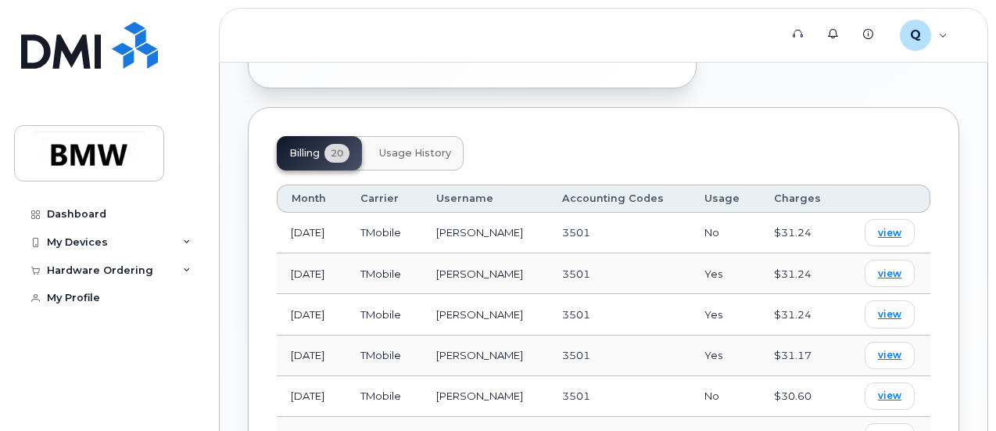
click at [439, 147] on span "Usage History" at bounding box center [415, 153] width 72 height 13
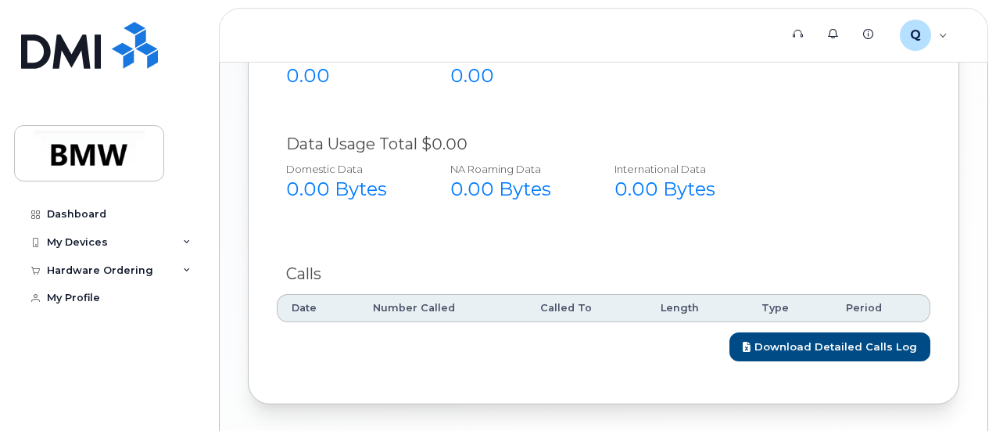
scroll to position [698, 0]
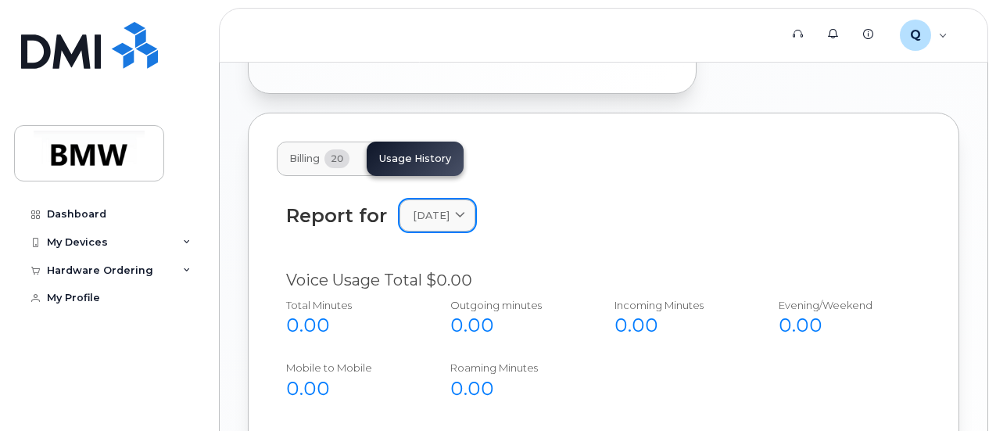
click at [475, 199] on link "September 2025" at bounding box center [437, 215] width 76 height 32
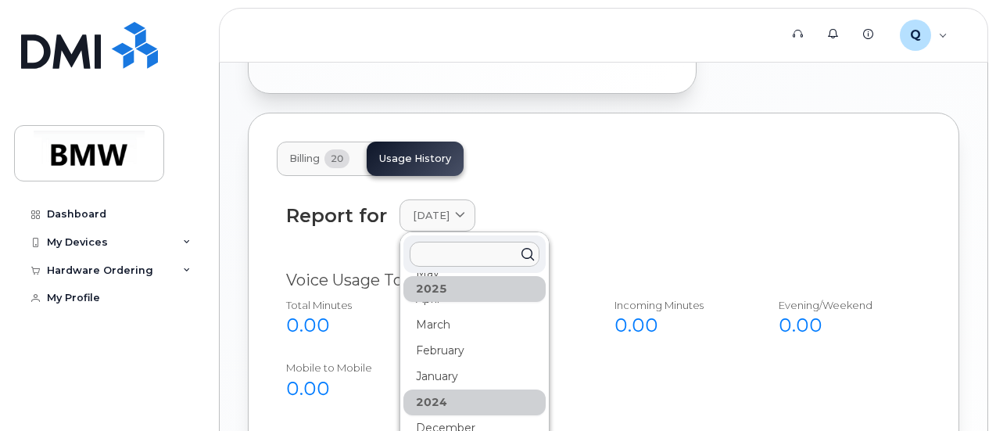
scroll to position [156, 0]
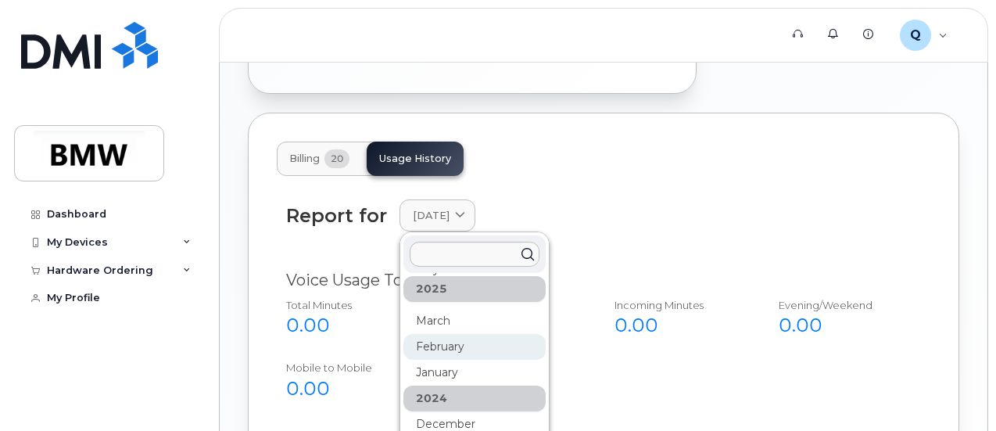
click at [492, 334] on div "February" at bounding box center [474, 347] width 142 height 26
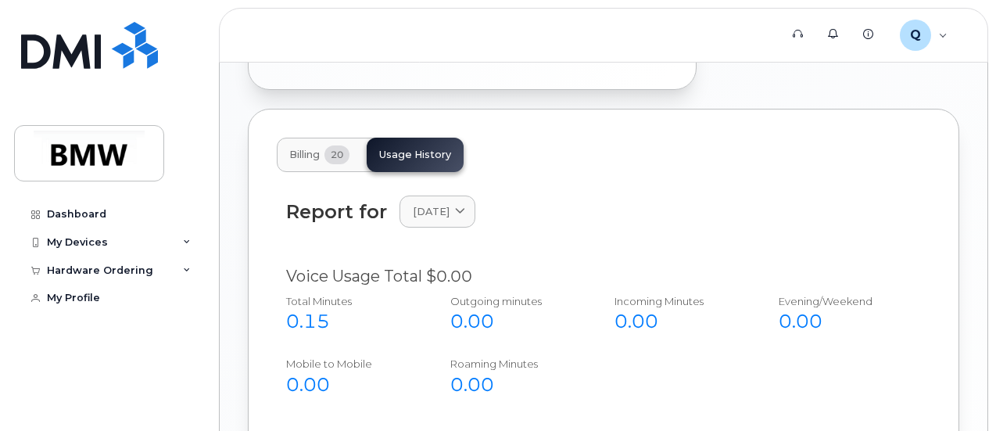
scroll to position [698, 0]
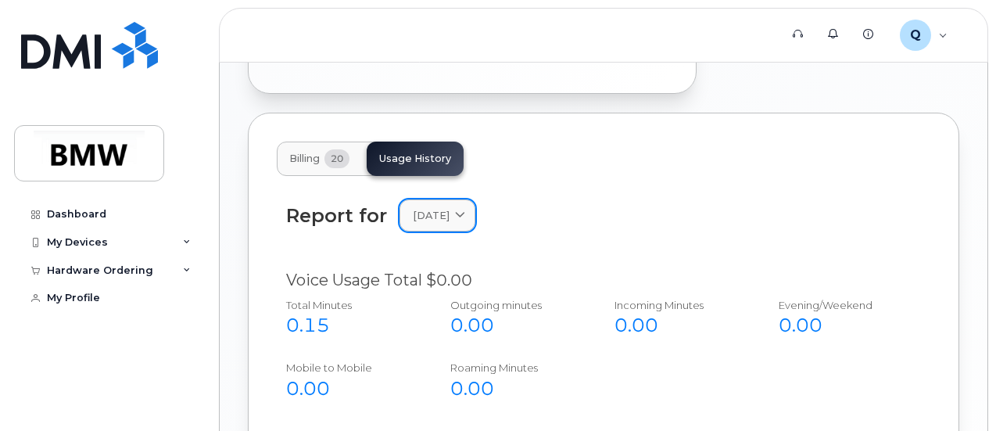
click at [465, 210] on icon at bounding box center [460, 215] width 10 height 10
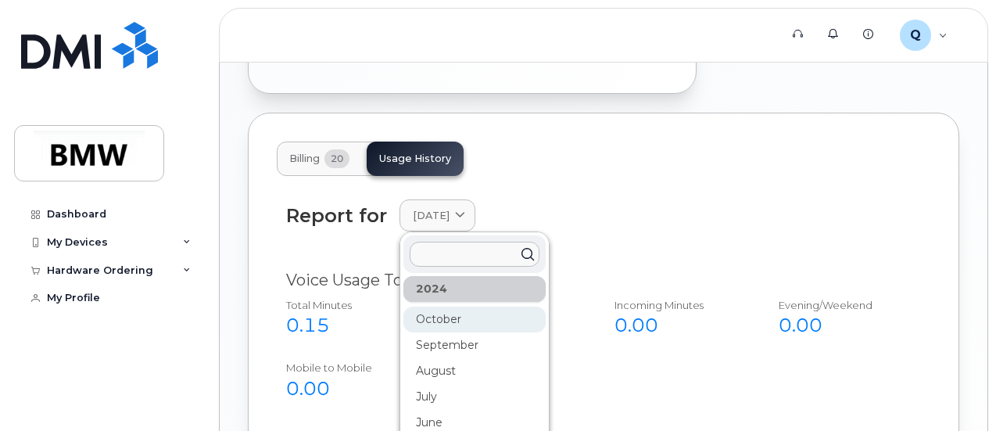
scroll to position [234, 0]
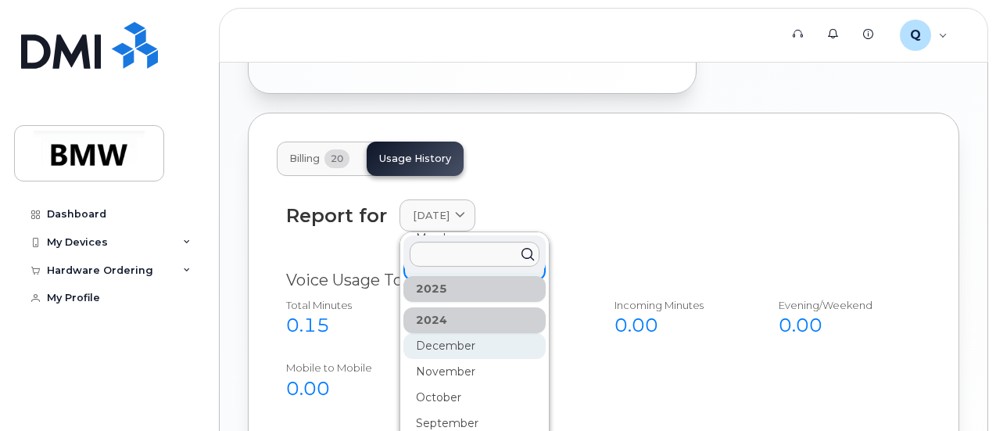
click at [473, 333] on div "December" at bounding box center [474, 346] width 142 height 26
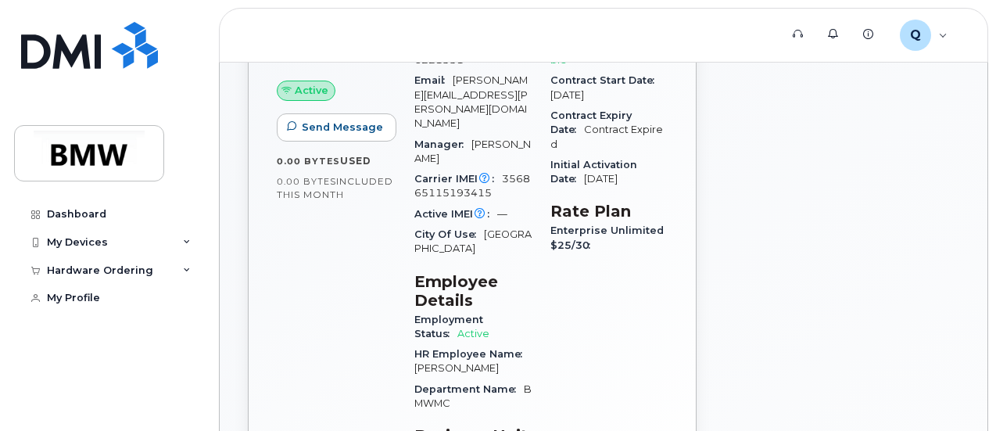
scroll to position [151, 0]
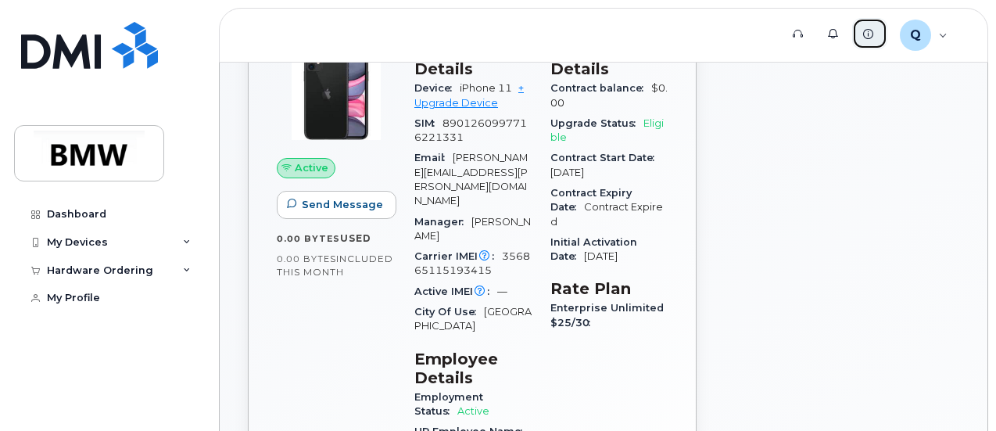
click at [874, 30] on link "Knowledge Base" at bounding box center [869, 33] width 35 height 31
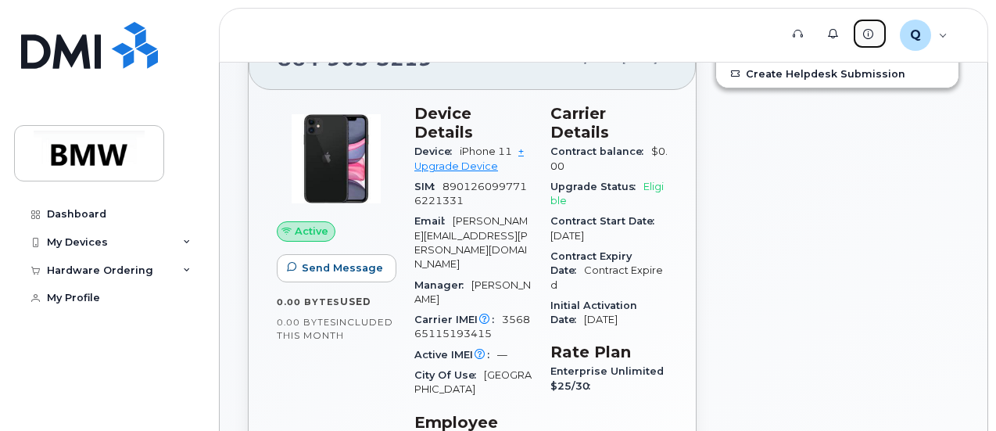
scroll to position [0, 0]
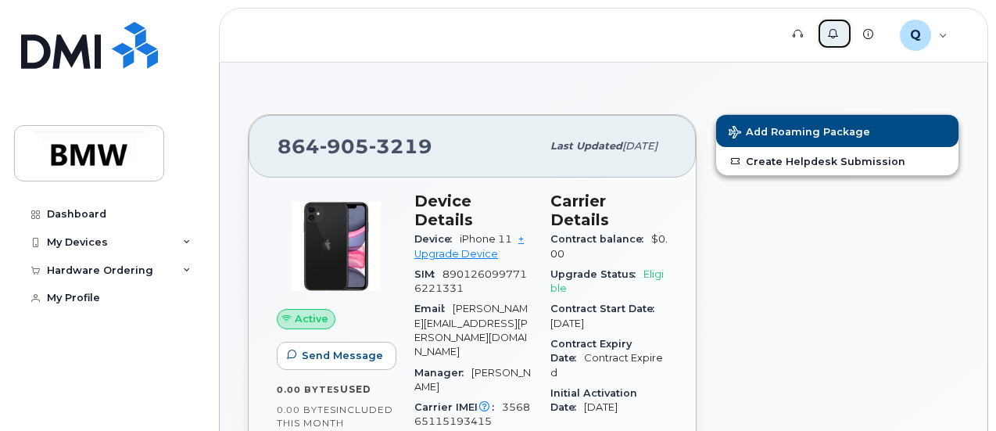
click at [831, 29] on icon at bounding box center [833, 34] width 10 height 10
click at [943, 35] on div "Q QTA4661 Employee" at bounding box center [923, 35] width 70 height 31
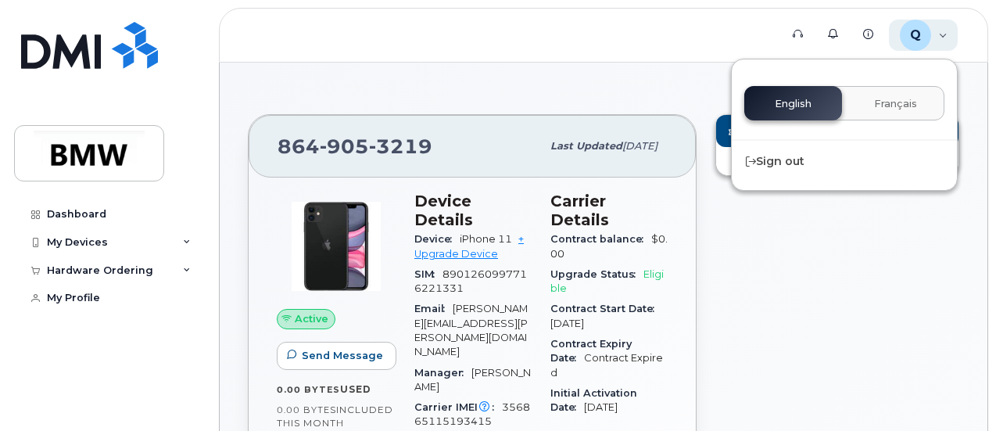
click at [943, 35] on div "Q QTA4661 Employee" at bounding box center [923, 35] width 70 height 31
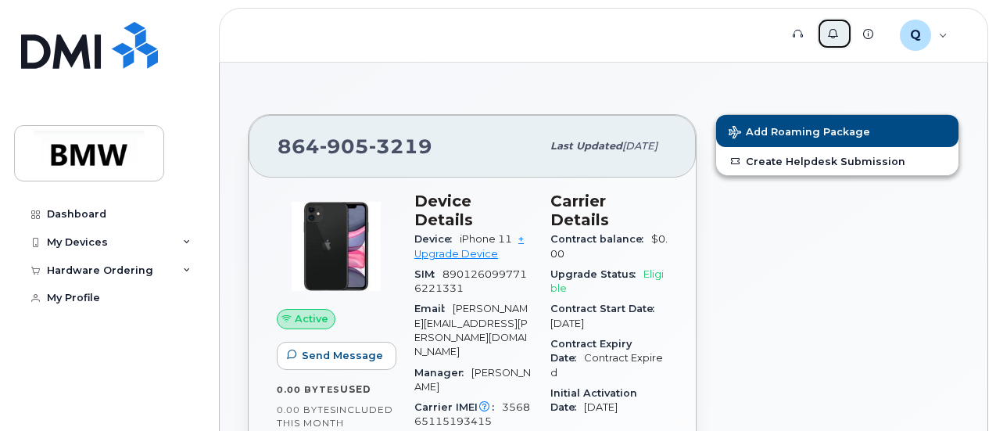
click at [835, 34] on icon at bounding box center [833, 34] width 10 height 10
click at [188, 241] on icon at bounding box center [187, 242] width 8 height 8
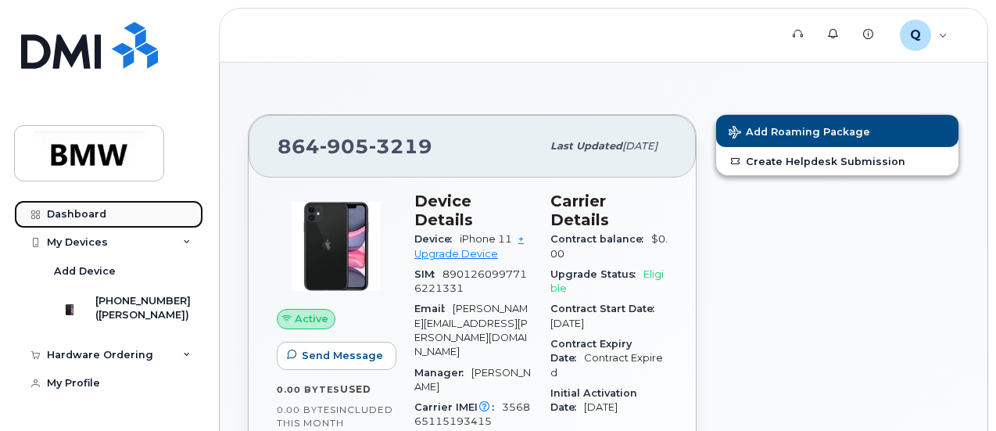
click at [68, 212] on div "Dashboard" at bounding box center [76, 214] width 59 height 13
click at [73, 215] on div "Dashboard" at bounding box center [76, 214] width 59 height 13
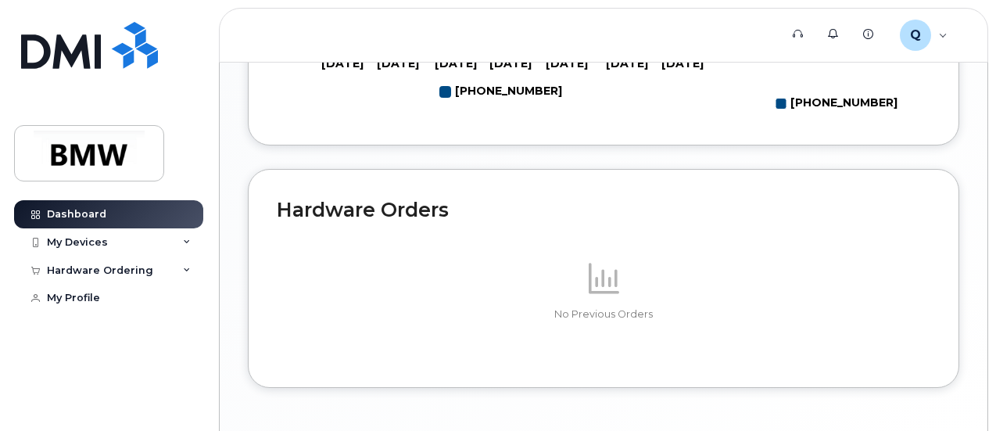
scroll to position [985, 0]
